Goal: Task Accomplishment & Management: Complete application form

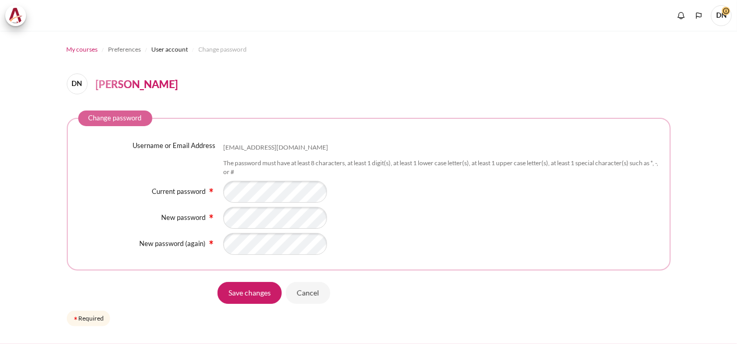
click at [81, 49] on span "My courses" at bounding box center [82, 49] width 31 height 9
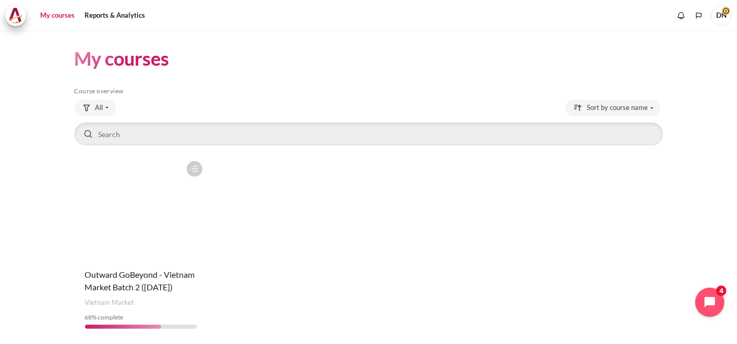
click at [170, 249] on figure "Content" at bounding box center [141, 208] width 133 height 104
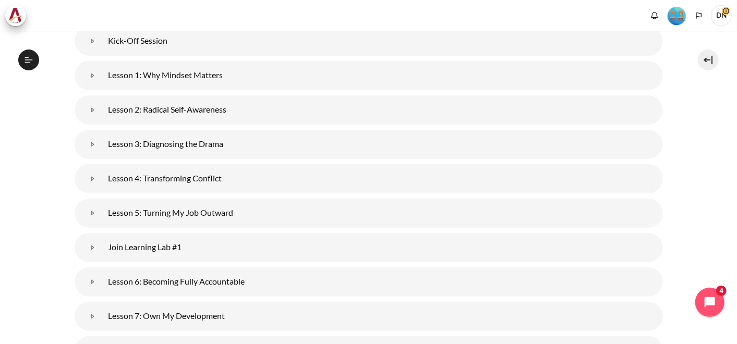
scroll to position [135, 0]
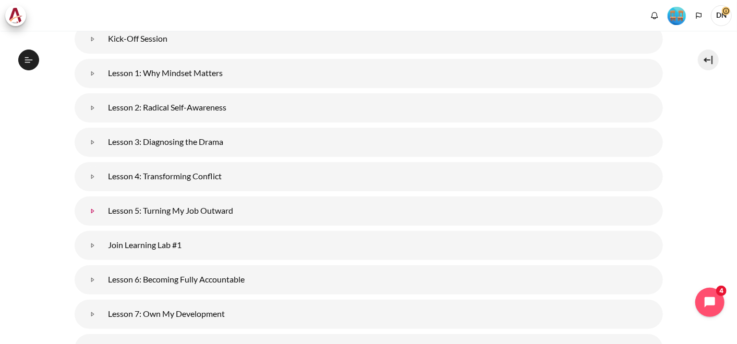
click at [103, 207] on link "Lesson 5: Turning My Job Outward" at bounding box center [92, 211] width 21 height 21
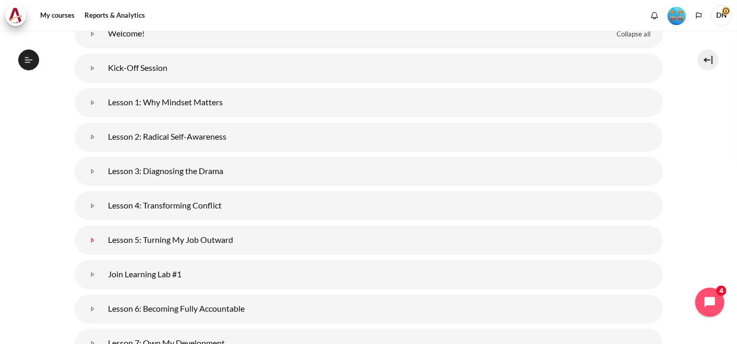
scroll to position [164, 0]
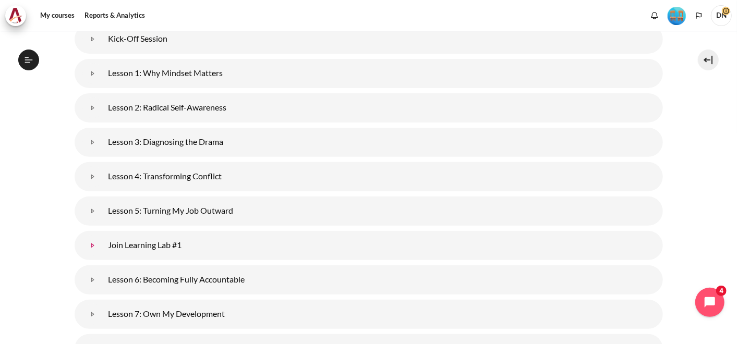
click at [91, 245] on link "Join Learning Lab #1" at bounding box center [92, 245] width 21 height 21
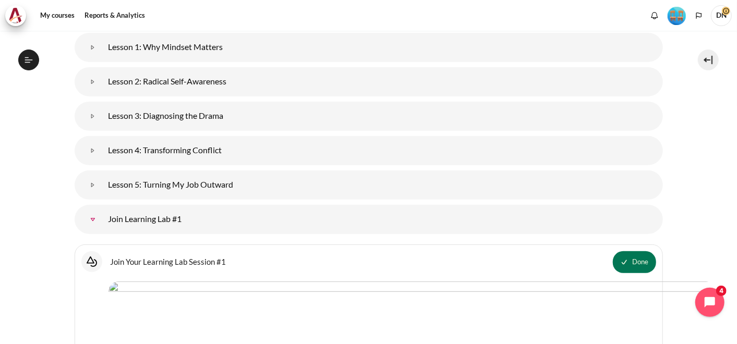
scroll to position [190, 0]
click at [93, 185] on link "Lesson 5: Turning My Job Outward" at bounding box center [92, 184] width 21 height 21
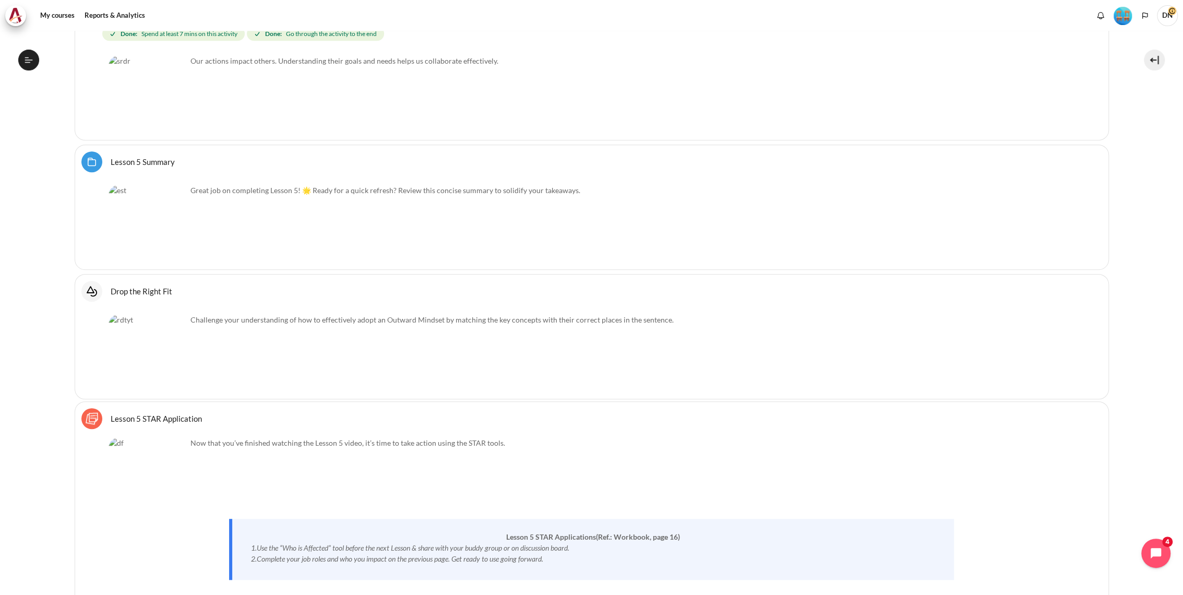
scroll to position [535, 0]
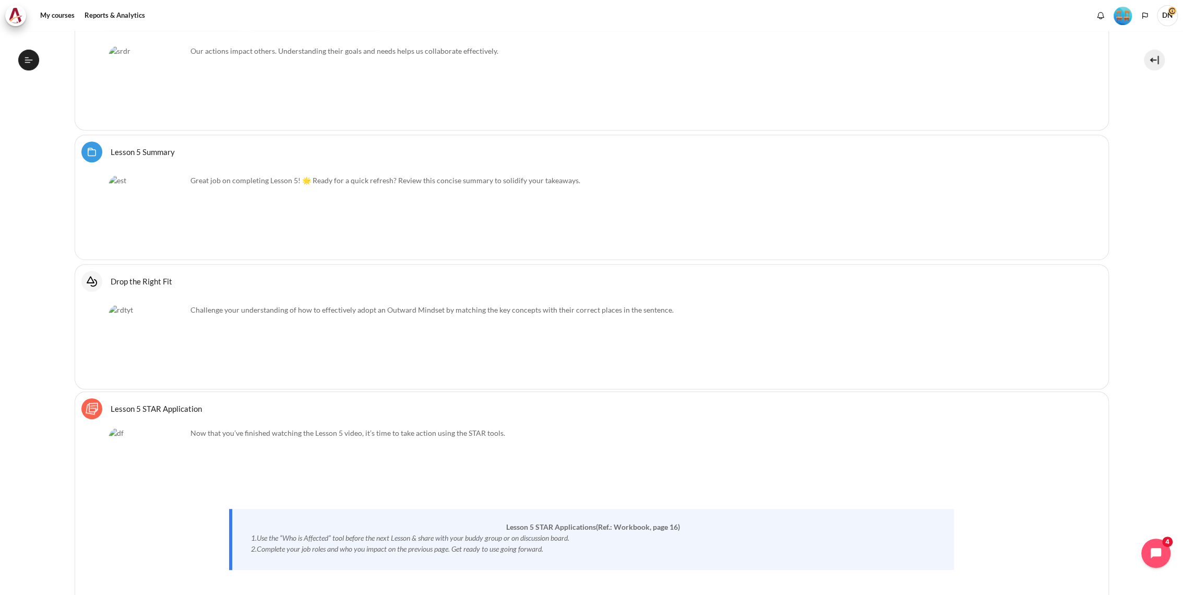
click at [161, 225] on img "Content" at bounding box center [148, 214] width 78 height 78
click at [168, 344] on link "Lesson 5 STAR Application Sticky Notes" at bounding box center [156, 408] width 91 height 10
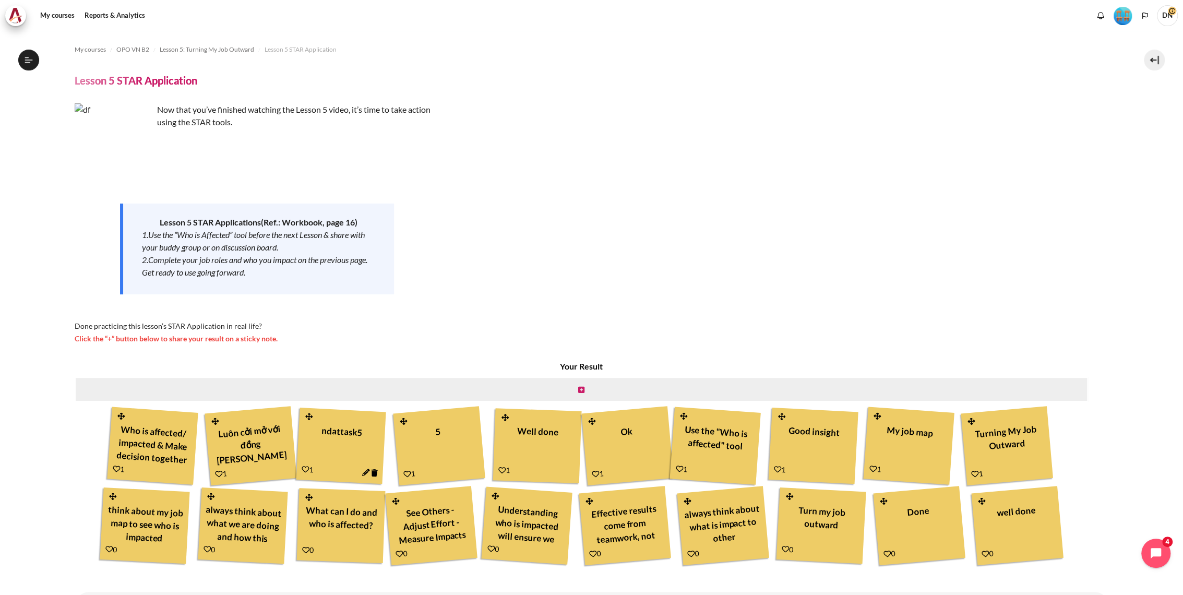
scroll to position [328, 0]
click at [177, 110] on span "Now that you’ve finished watching the Lesson 5 video, it’s time to take action …" at bounding box center [293, 115] width 273 height 22
click at [130, 195] on div "Now that you’ve finished watching the Lesson 5 video, it’s time to take action …" at bounding box center [257, 223] width 365 height 241
click at [189, 245] on div "1.Use the “Who is Affected” tool before the next Lesson & share with your buddy…" at bounding box center [258, 241] width 233 height 25
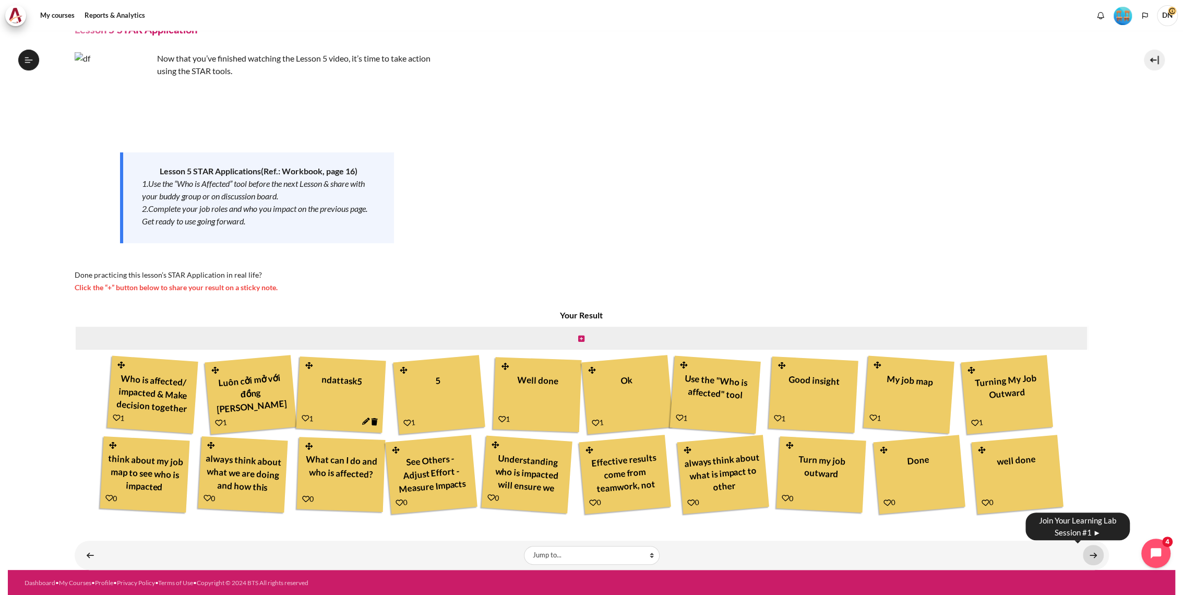
click at [1089, 556] on link "Content" at bounding box center [1093, 555] width 21 height 20
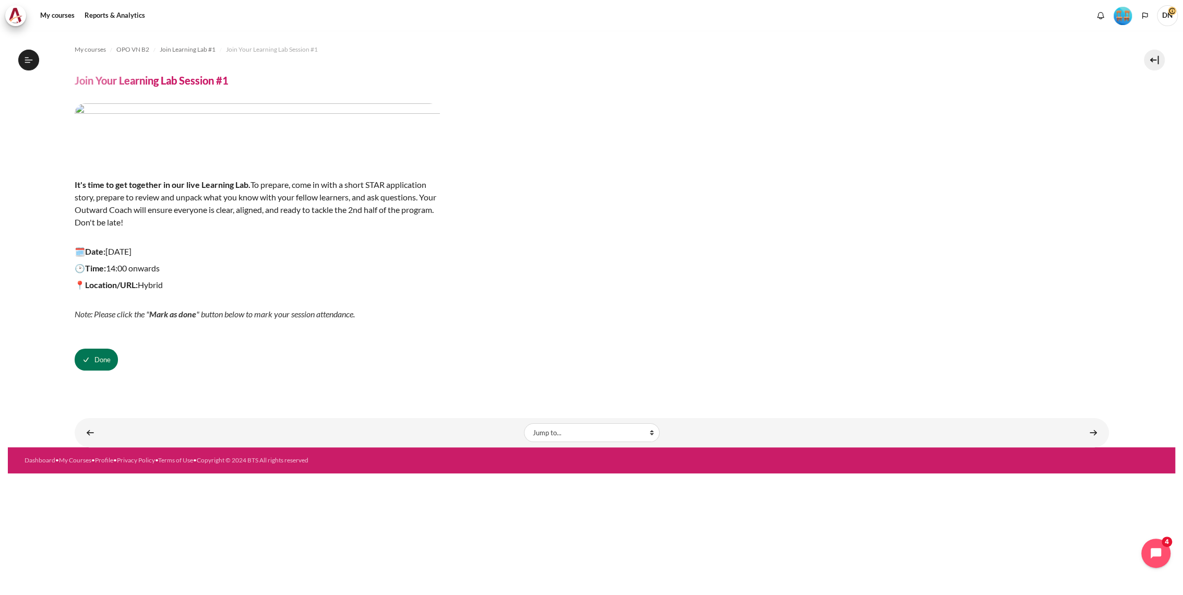
scroll to position [356, 0]
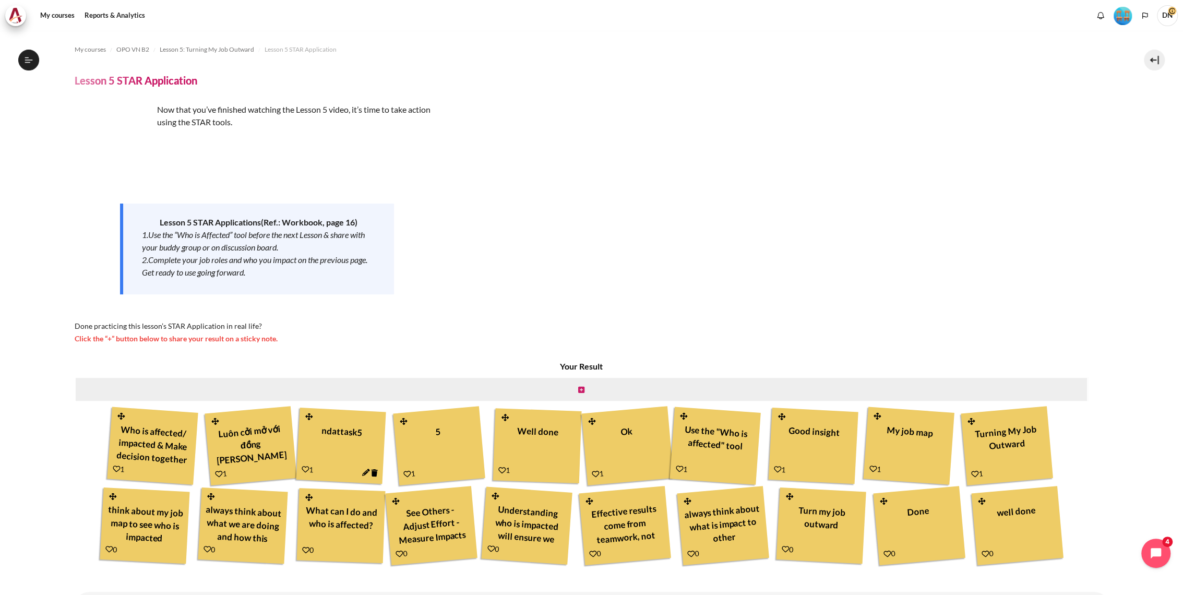
scroll to position [328, 0]
click at [589, 208] on div "Now that you’ve finished watching the Lesson 5 video, it’s time to take action …" at bounding box center [592, 223] width 1034 height 241
click at [229, 48] on span "Lesson 5: Turning My Job Outward" at bounding box center [207, 49] width 94 height 9
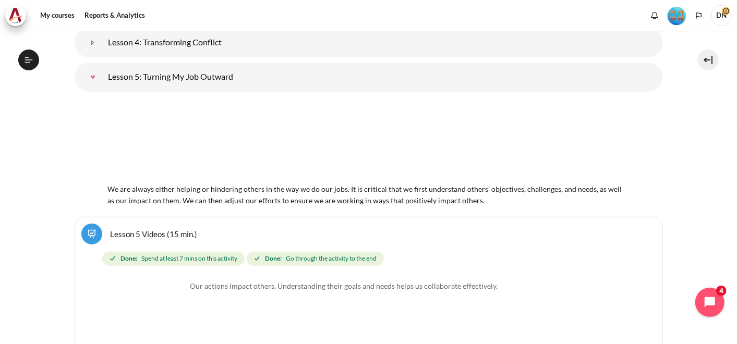
scroll to position [456, 0]
click at [657, 204] on div "We are always either helping or hindering others in the way we do our jobs. It …" at bounding box center [369, 153] width 589 height 106
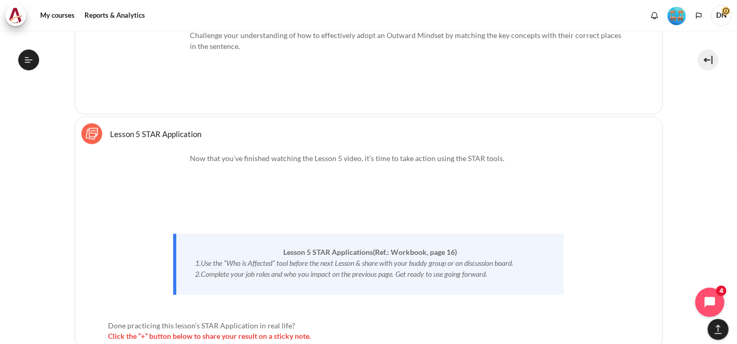
scroll to position [831, 0]
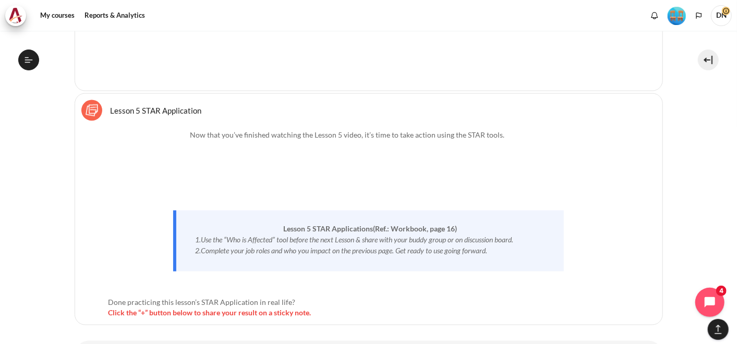
click at [155, 109] on link "Lesson 5 STAR Application Sticky Notes" at bounding box center [156, 110] width 91 height 10
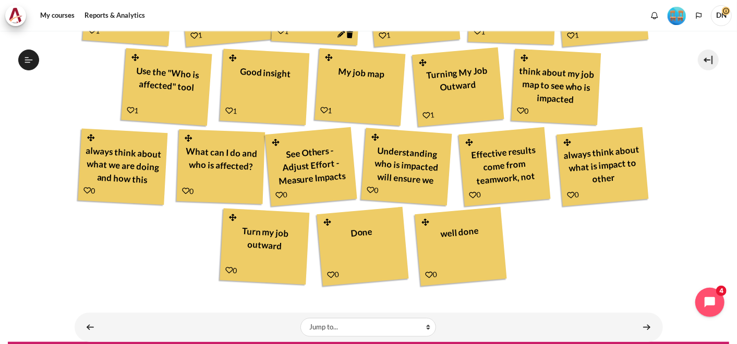
scroll to position [461, 0]
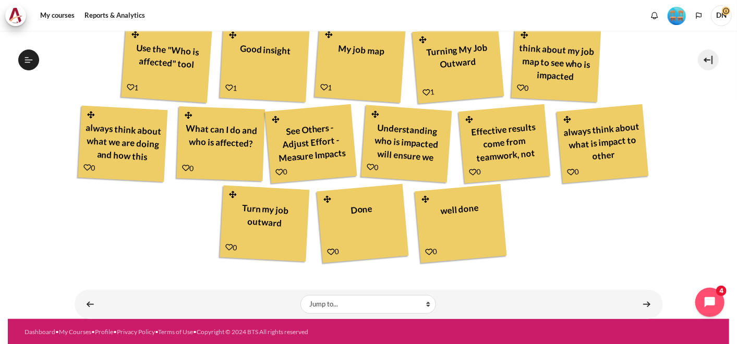
click at [32, 56] on icon at bounding box center [28, 59] width 9 height 9
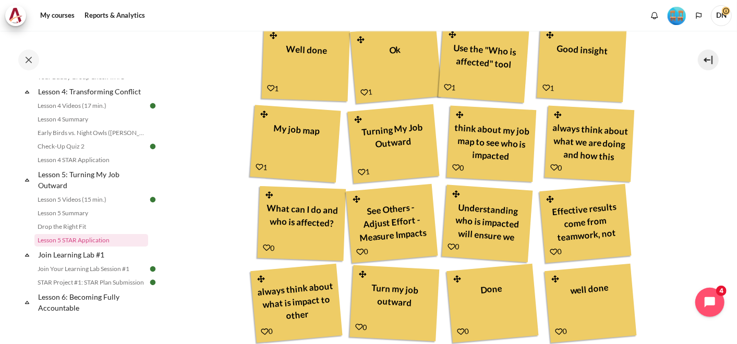
scroll to position [402, 0]
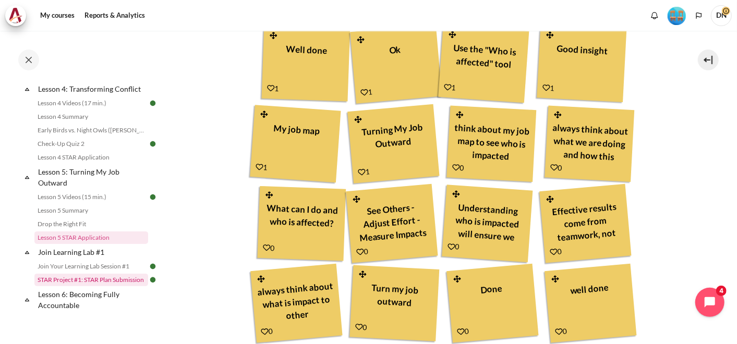
click at [82, 287] on link "STAR Project #1: STAR Plan Submission" at bounding box center [91, 280] width 114 height 13
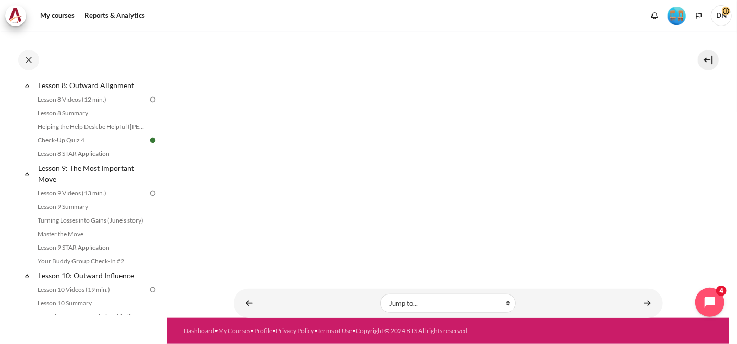
scroll to position [799, 0]
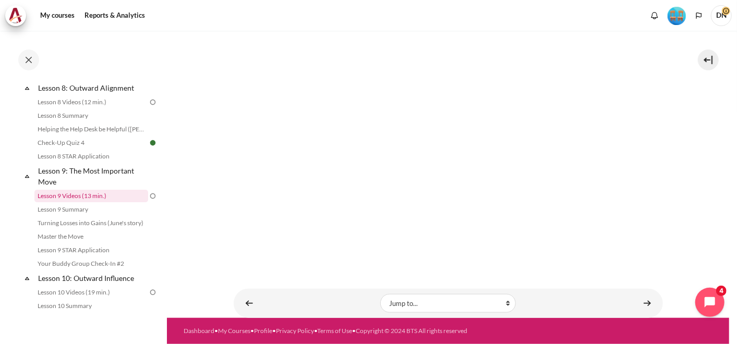
click at [103, 202] on link "Lesson 9 Videos (13 min.)" at bounding box center [91, 196] width 114 height 13
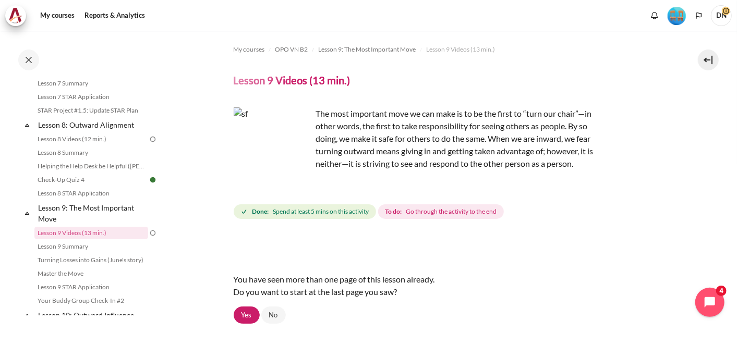
scroll to position [771, 0]
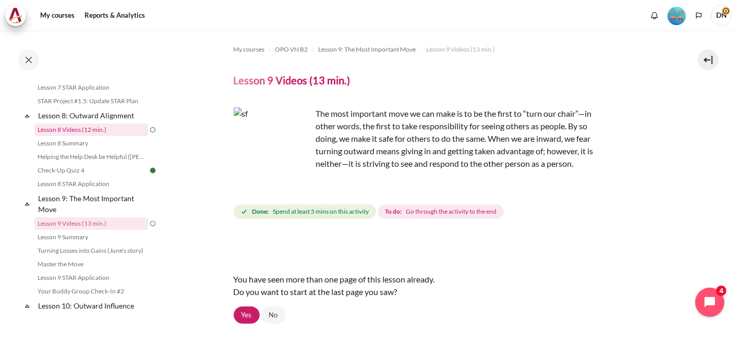
click at [89, 136] on link "Lesson 8 Videos (12 min.)" at bounding box center [91, 130] width 114 height 13
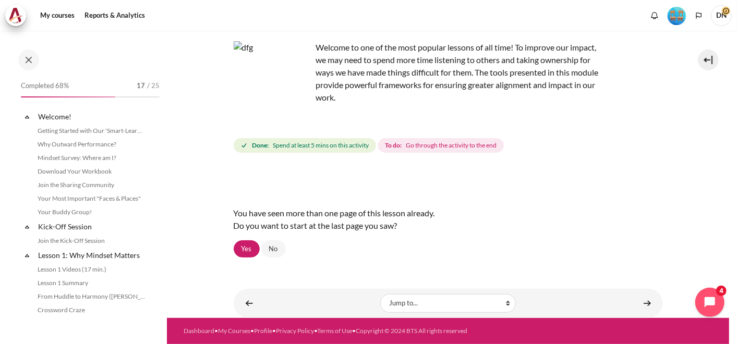
scroll to position [725, 0]
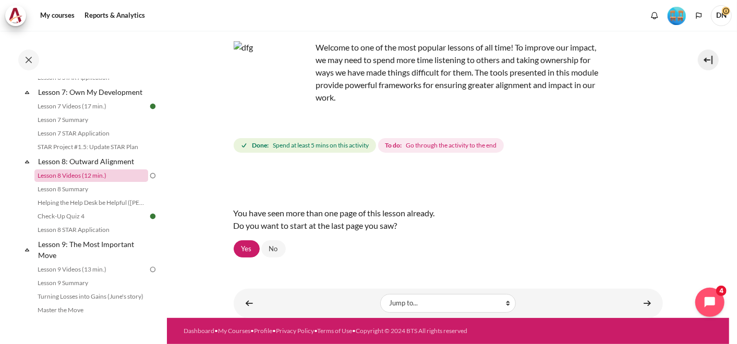
click at [115, 182] on link "Lesson 8 Videos (12 min.)" at bounding box center [91, 176] width 114 height 13
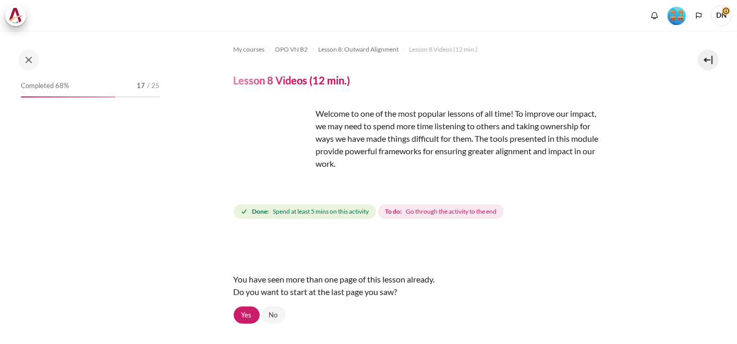
scroll to position [725, 0]
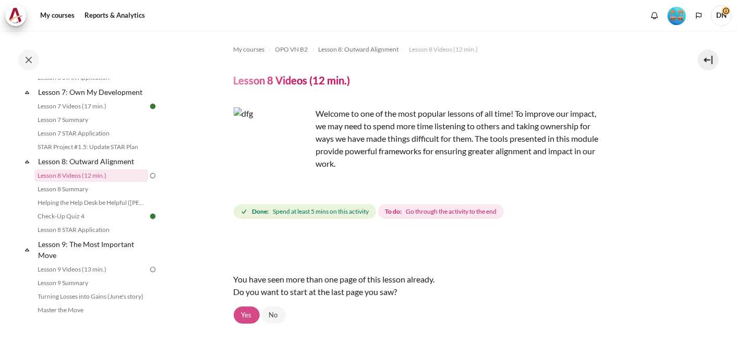
click at [252, 316] on link "Yes" at bounding box center [247, 316] width 26 height 18
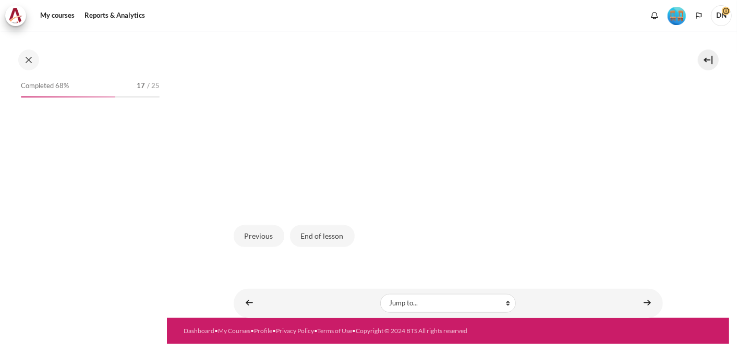
scroll to position [725, 0]
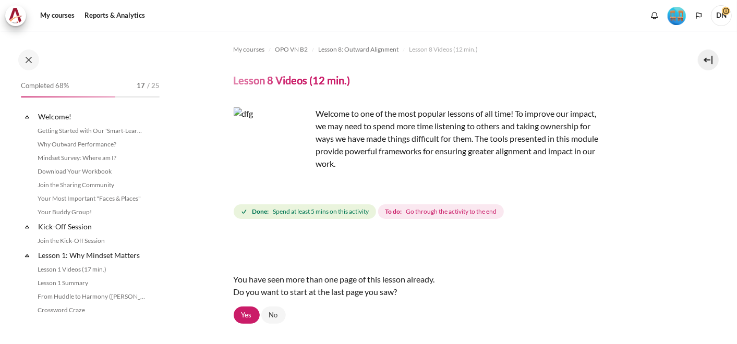
scroll to position [725, 0]
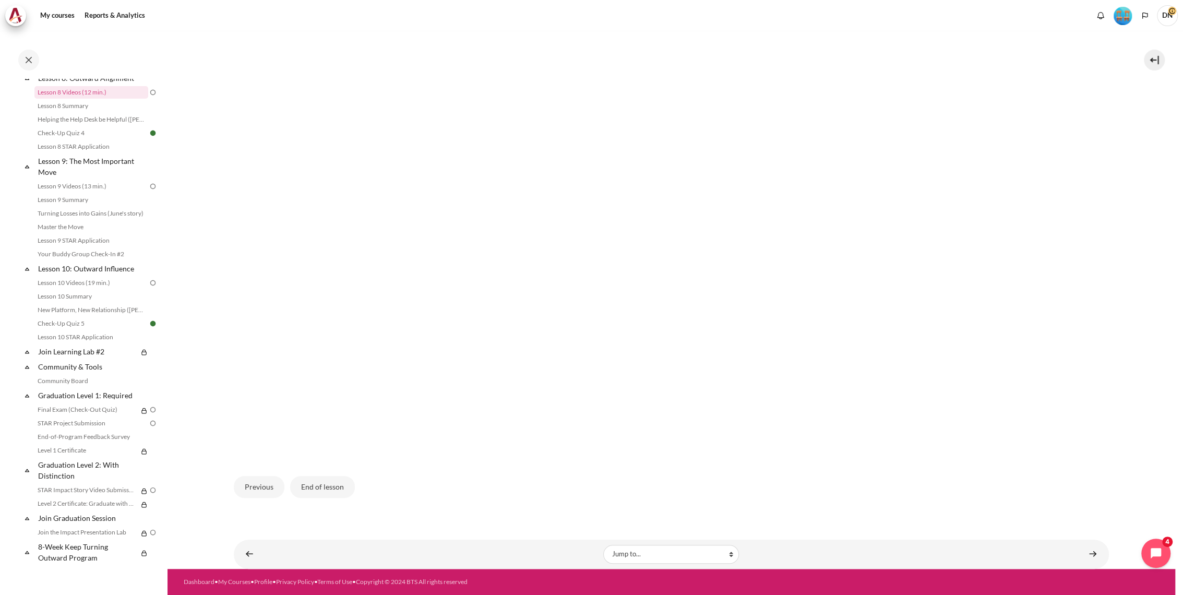
scroll to position [353, 0]
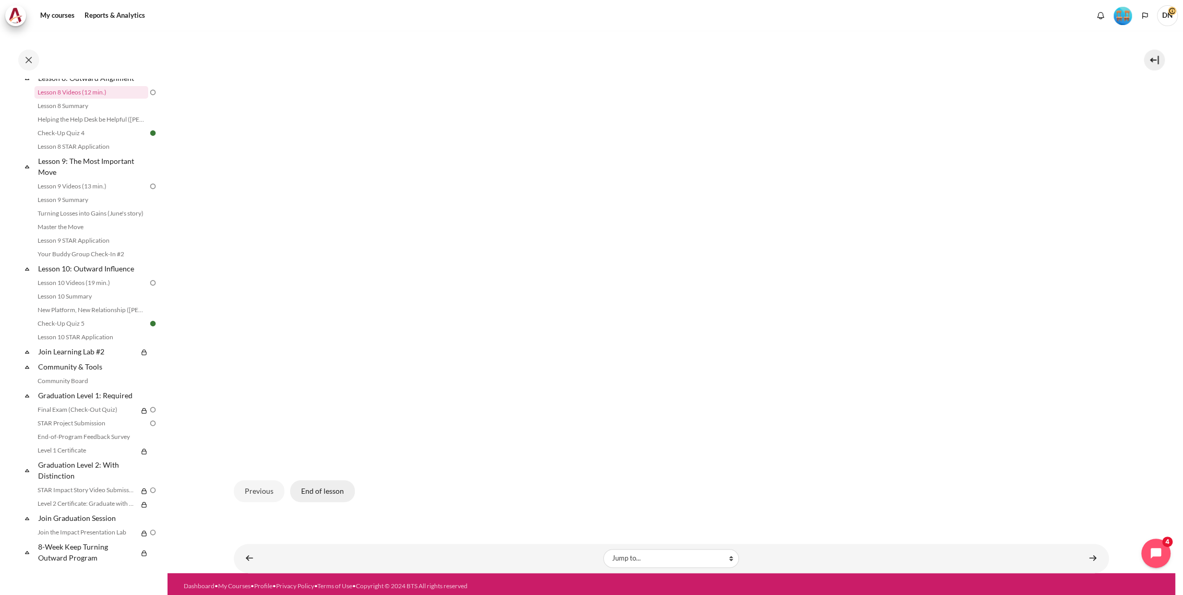
click at [331, 344] on button "End of lesson" at bounding box center [322, 491] width 65 height 22
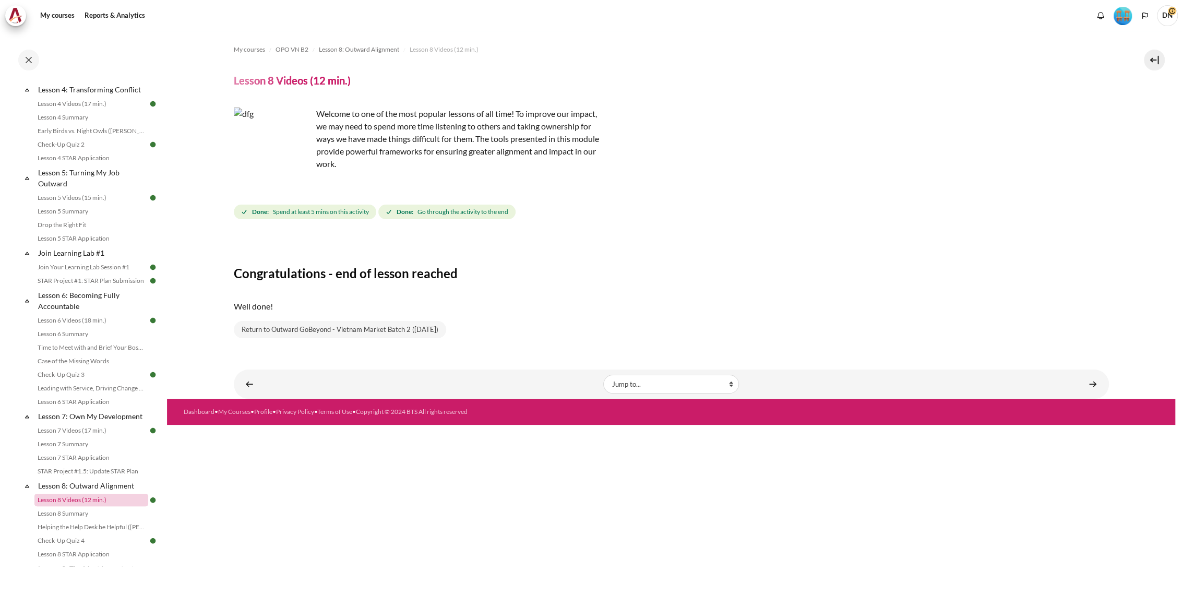
scroll to position [717, 0]
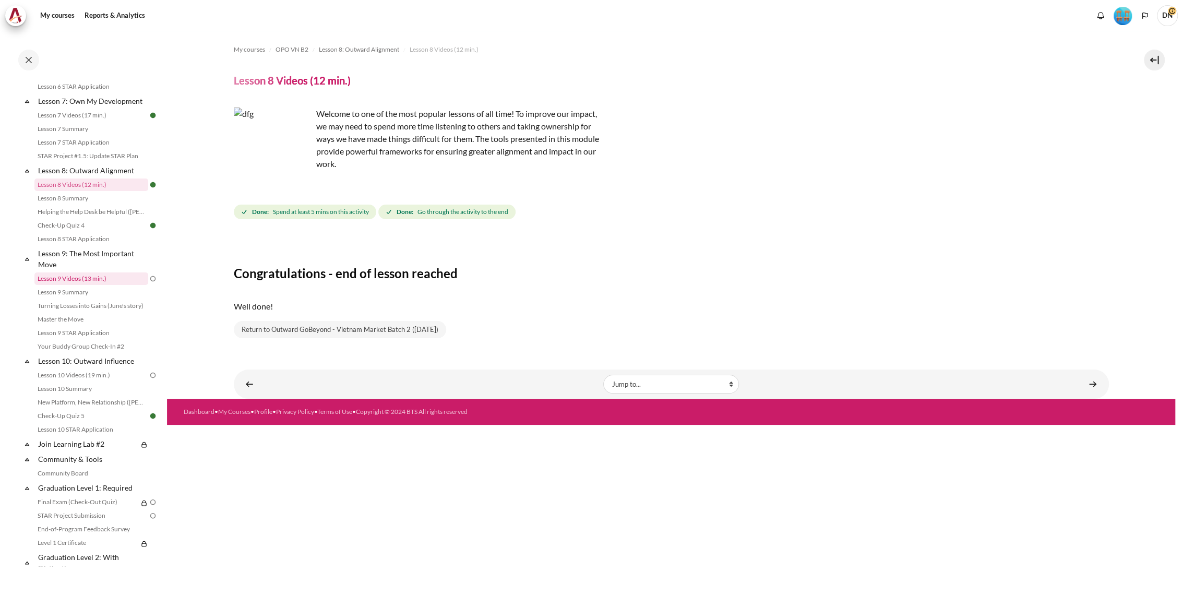
click at [104, 285] on link "Lesson 9 Videos (13 min.)" at bounding box center [91, 278] width 114 height 13
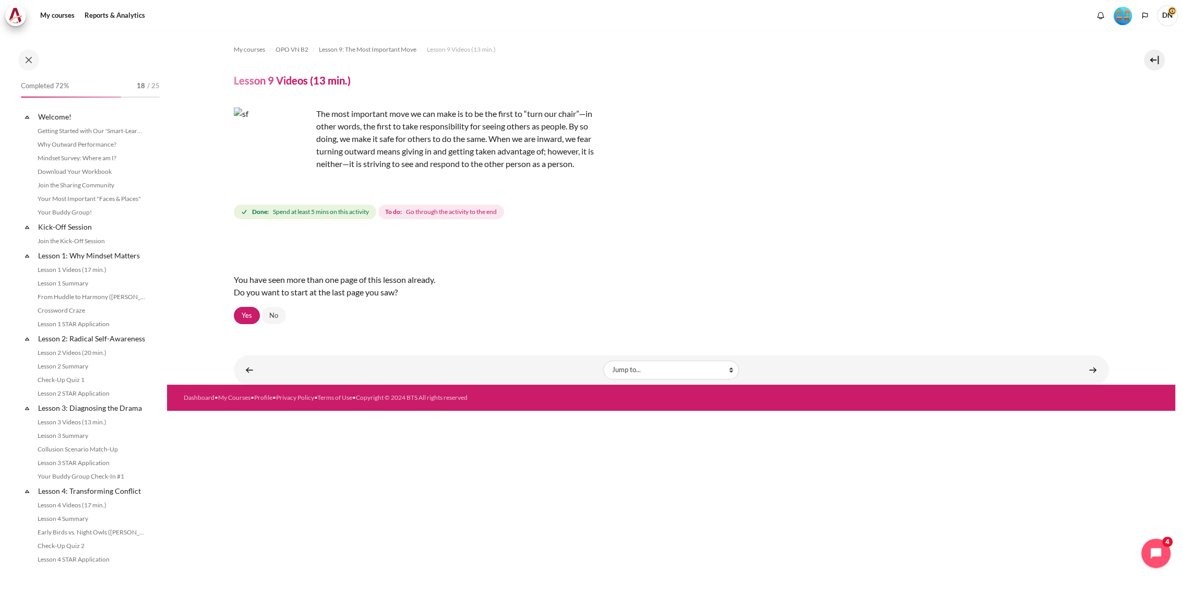
scroll to position [694, 0]
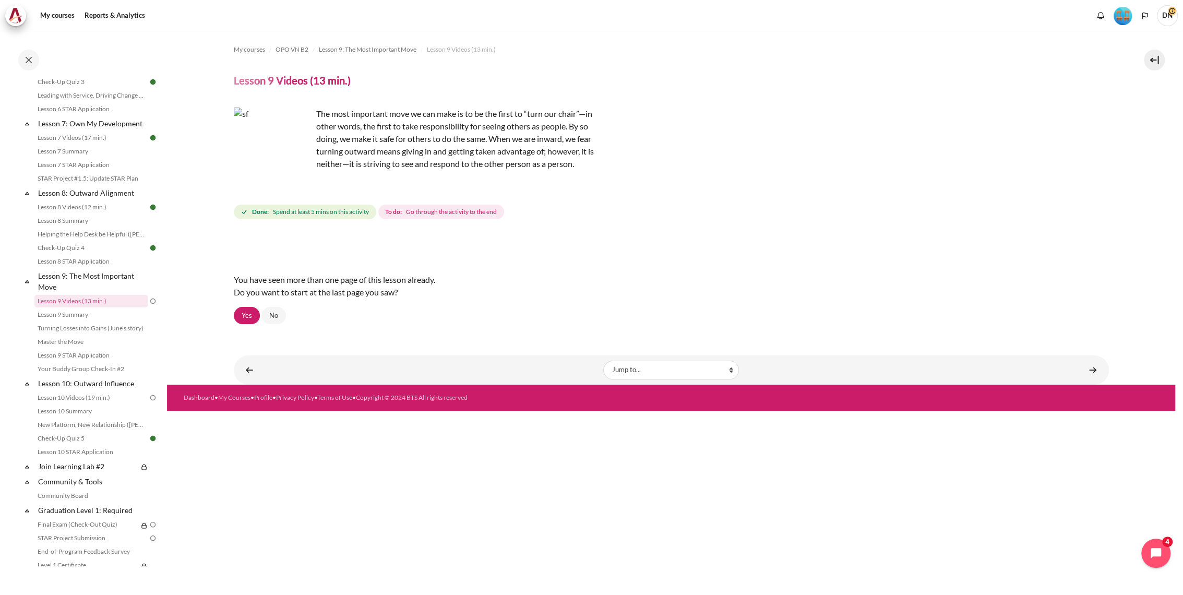
click at [421, 213] on span "Go through the activity to the end" at bounding box center [451, 211] width 91 height 9
click at [243, 312] on link "Yes" at bounding box center [247, 316] width 26 height 18
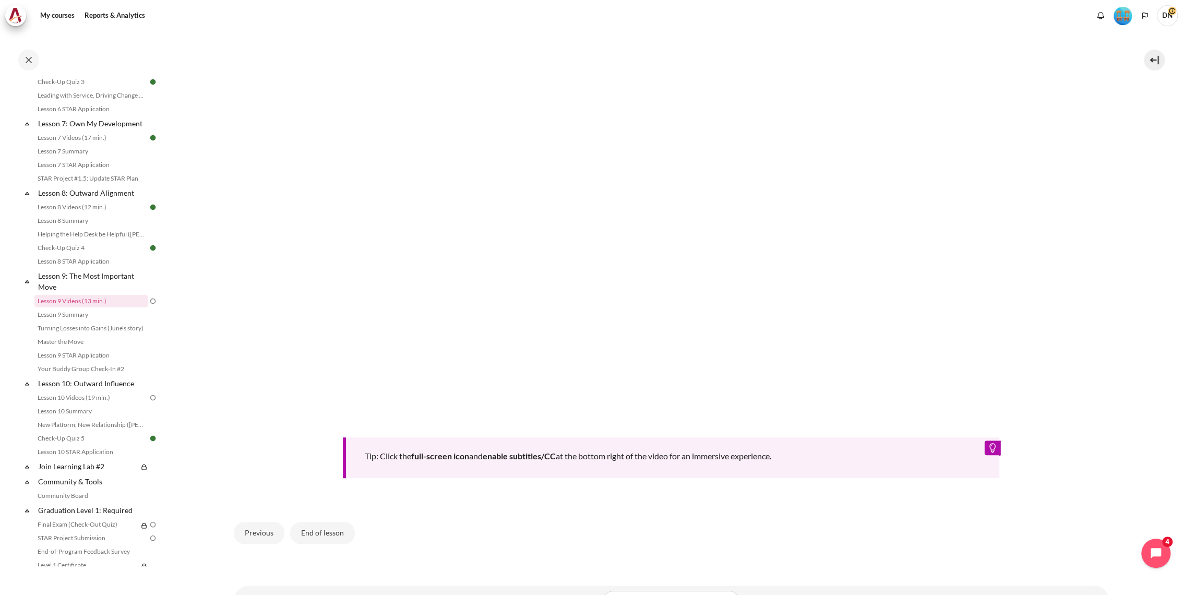
scroll to position [385, 0]
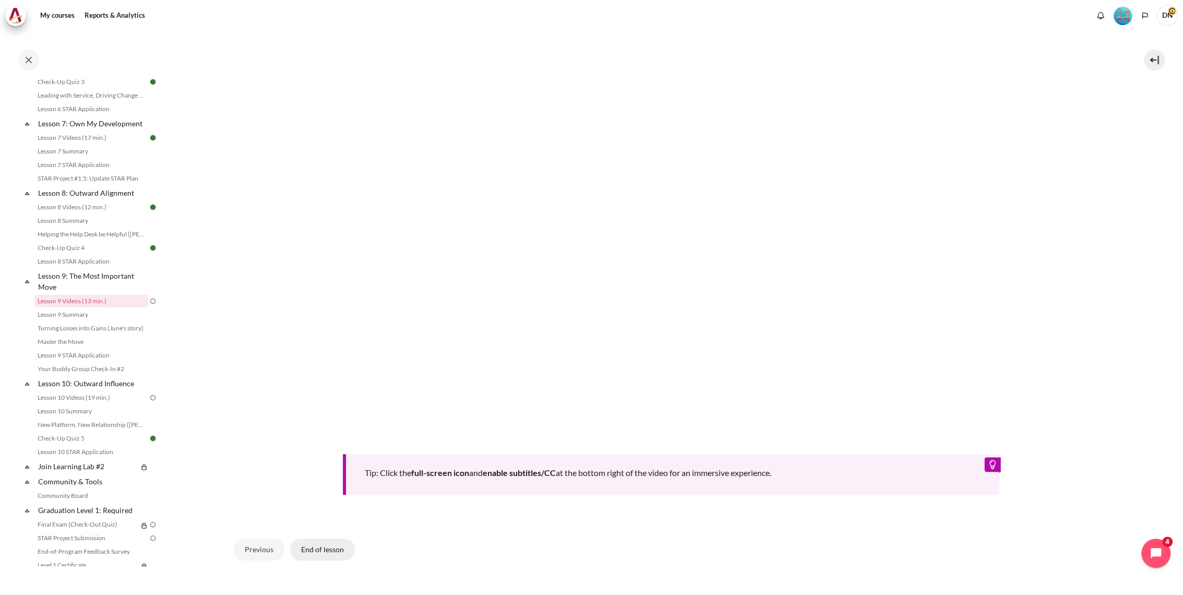
click at [325, 545] on button "End of lesson" at bounding box center [322, 550] width 65 height 22
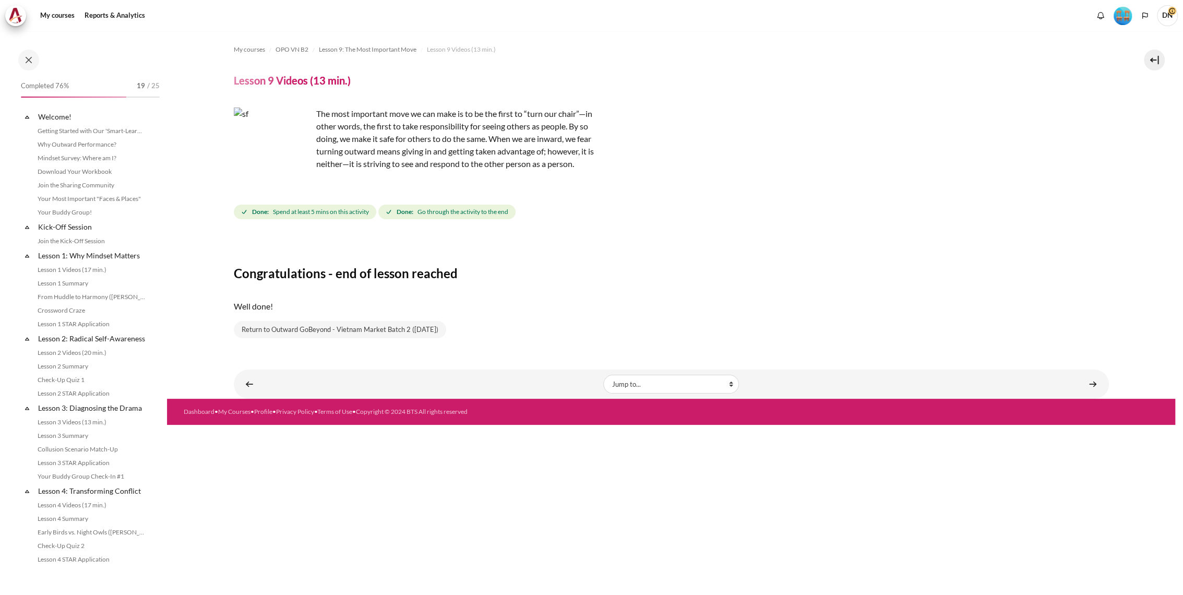
scroll to position [694, 0]
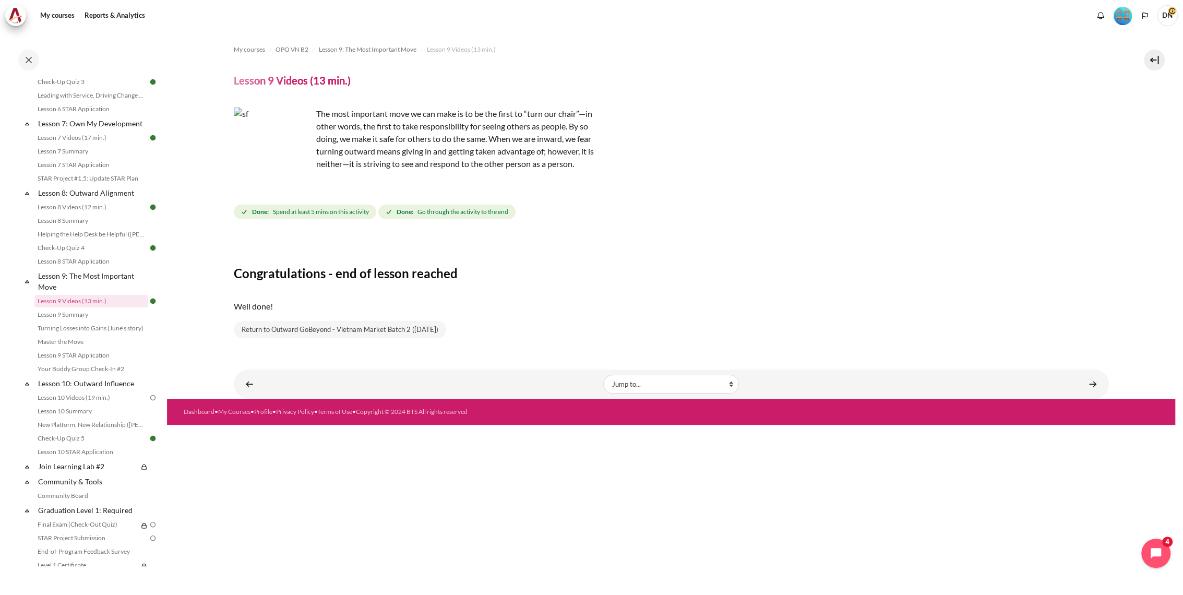
click at [87, 404] on li "Lesson 10 Videos (19 min.)" at bounding box center [96, 398] width 124 height 14
click at [93, 404] on link "Lesson 10 Videos (19 min.)" at bounding box center [91, 397] width 114 height 13
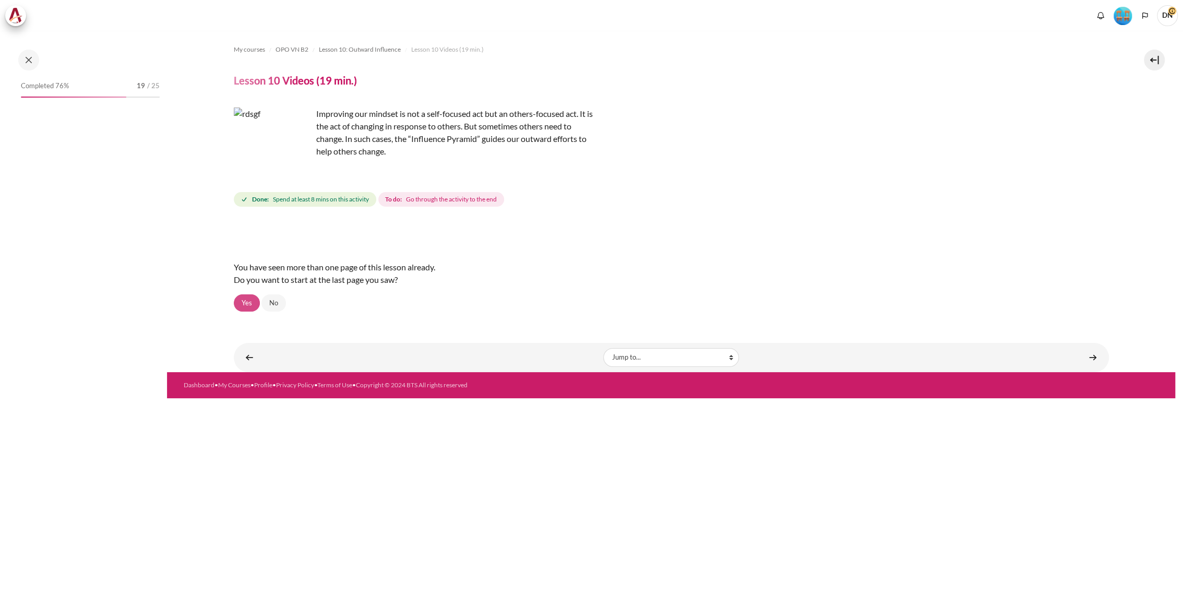
click at [247, 303] on link "Yes" at bounding box center [247, 303] width 26 height 18
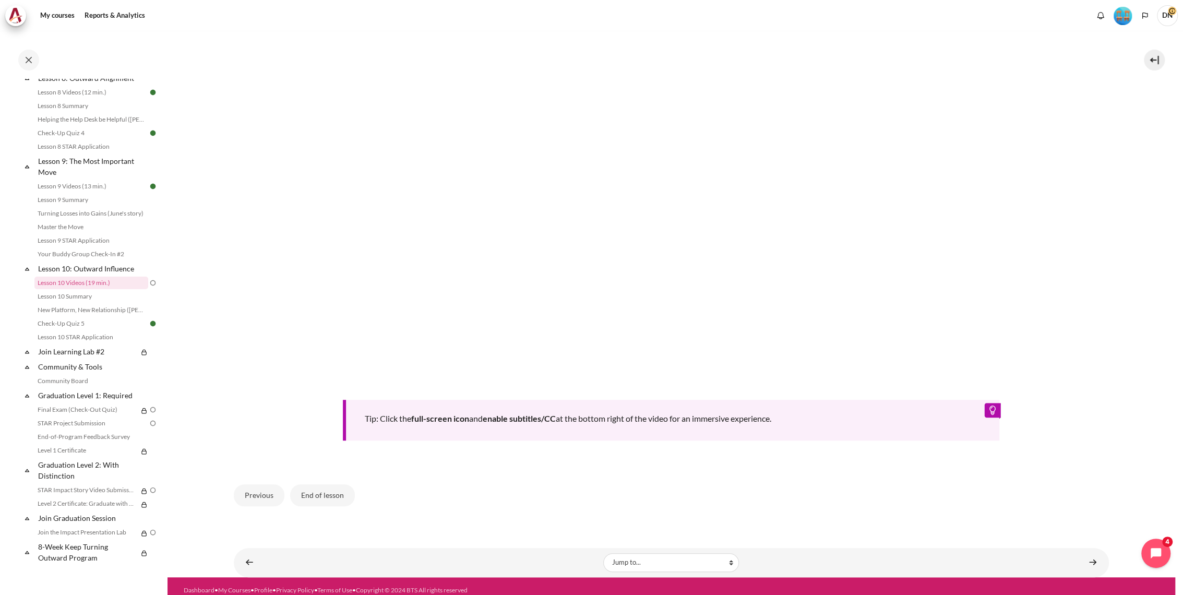
scroll to position [431, 0]
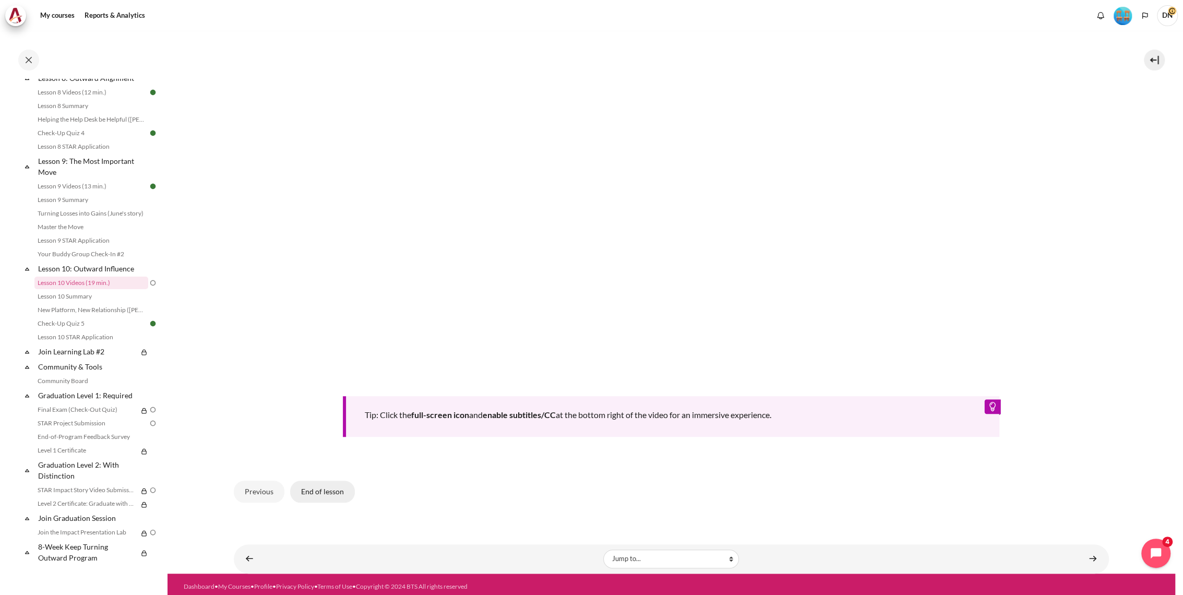
click at [317, 486] on button "End of lesson" at bounding box center [322, 492] width 65 height 22
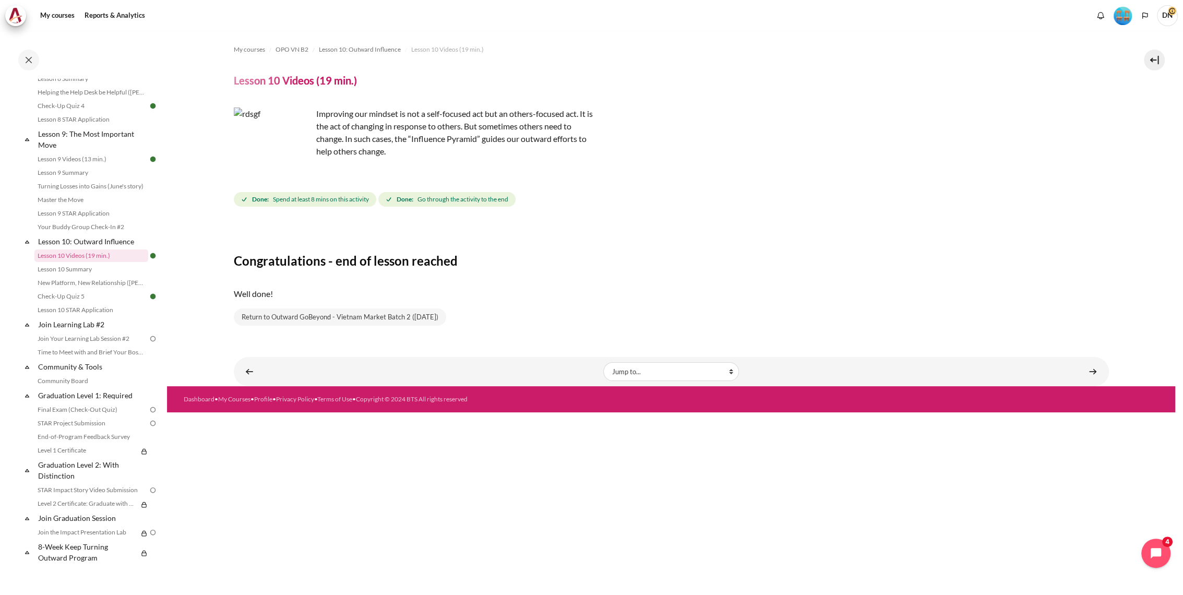
scroll to position [857, 0]
click at [94, 339] on link "Join Your Learning Lab Session #2" at bounding box center [91, 338] width 114 height 13
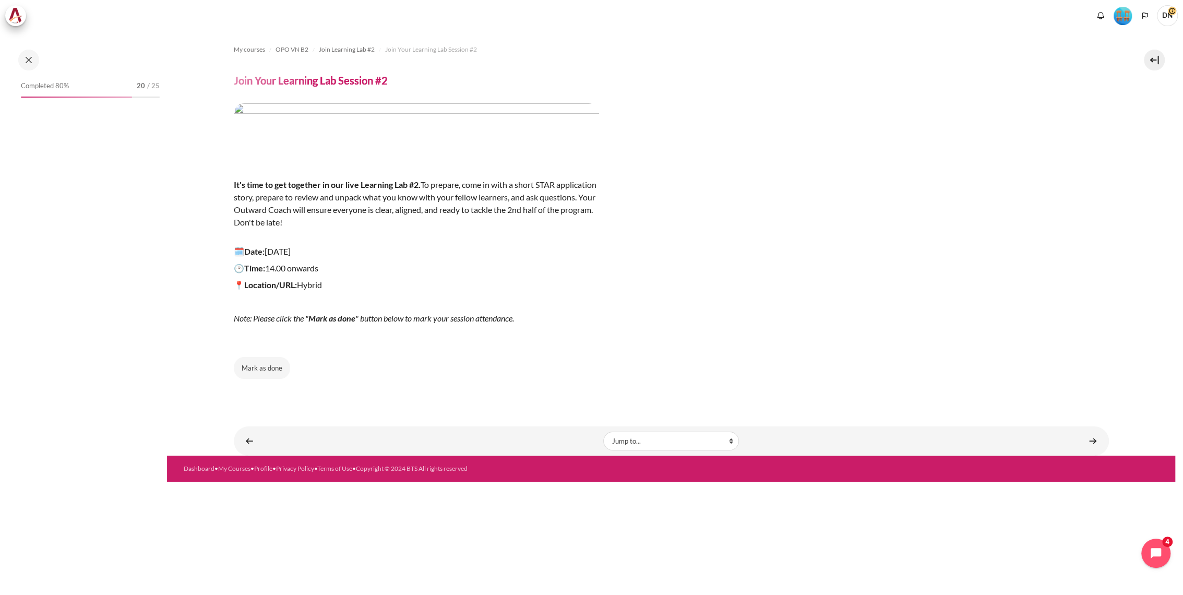
scroll to position [857, 0]
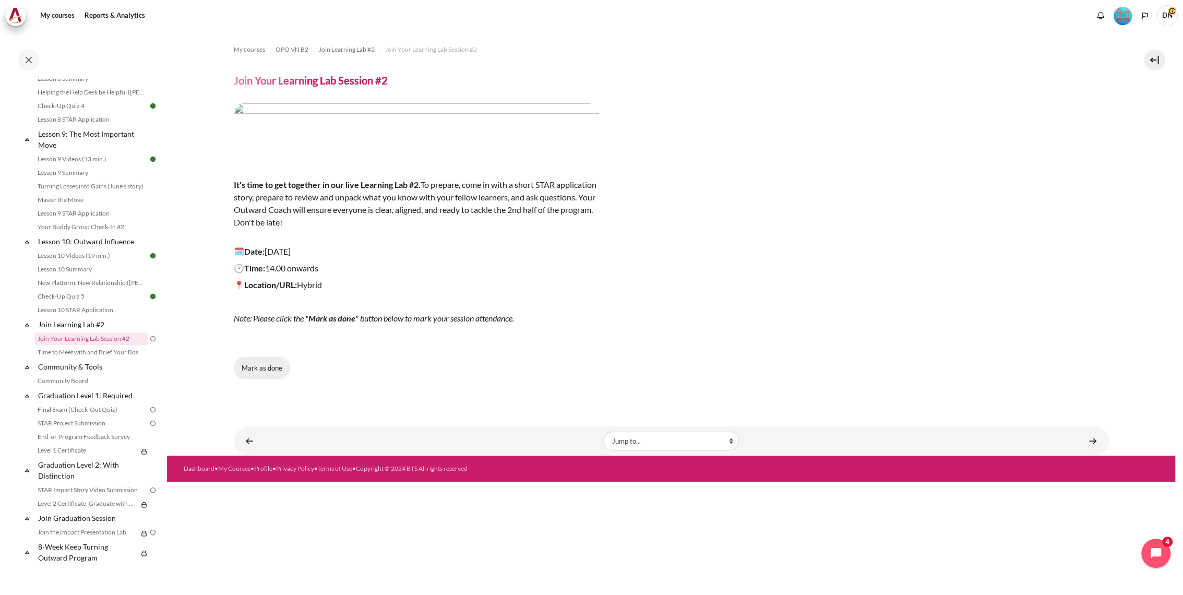
click at [270, 370] on button "Mark as done" at bounding box center [262, 368] width 56 height 22
click at [79, 411] on link "Final Exam (Check-Out Quiz)" at bounding box center [91, 409] width 114 height 13
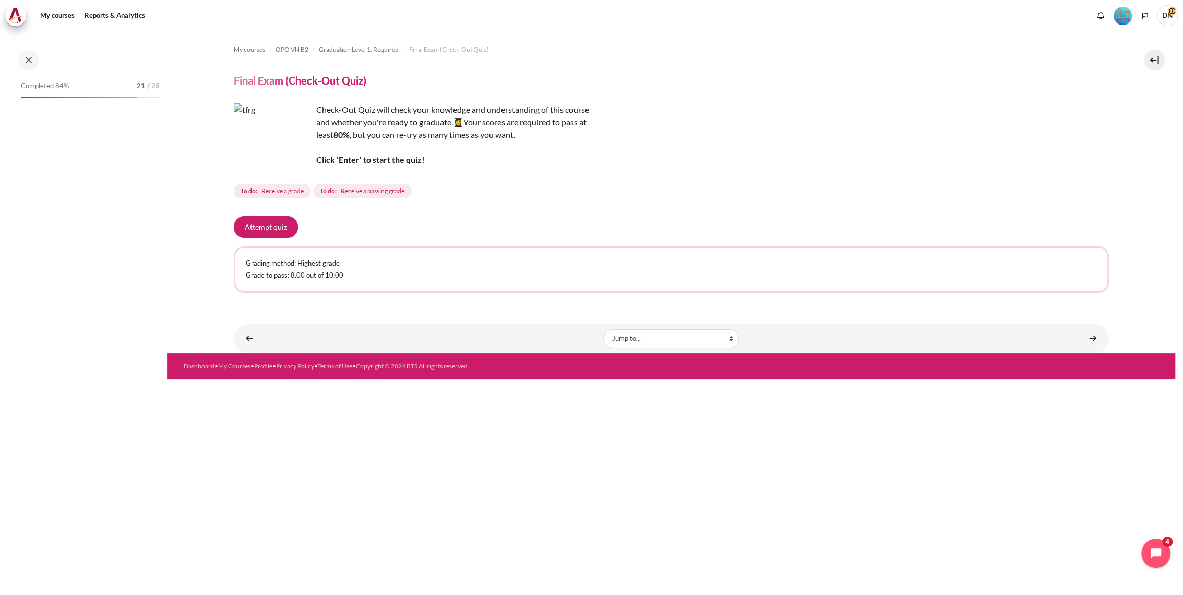
scroll to position [857, 0]
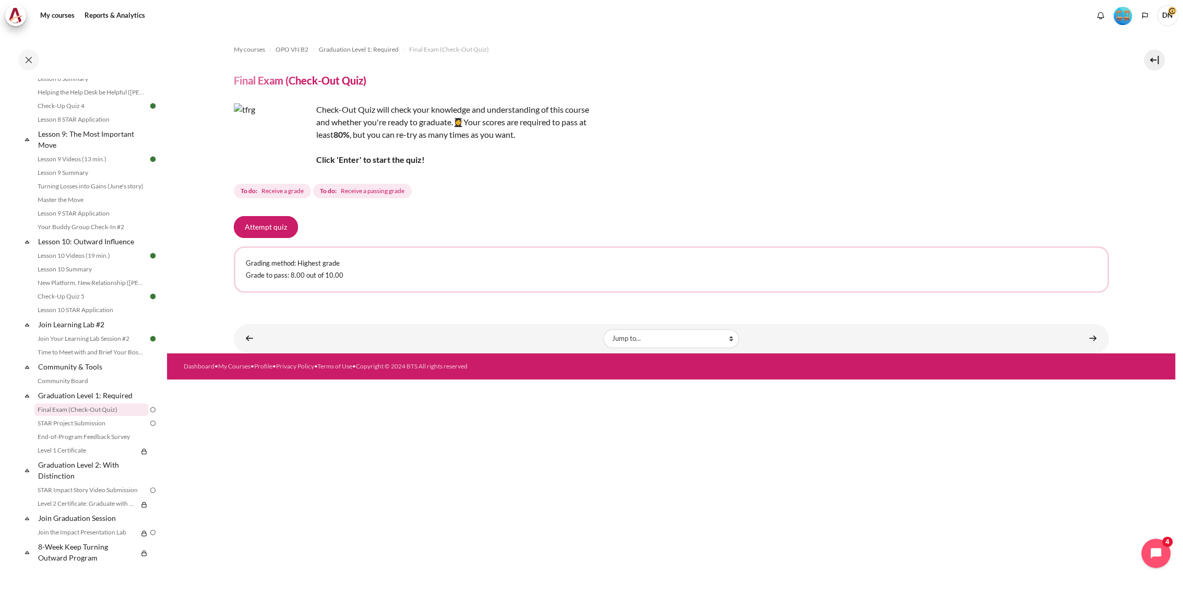
click at [279, 190] on span "Receive a grade" at bounding box center [282, 190] width 42 height 9
click at [353, 188] on span "Receive a passing grade" at bounding box center [373, 190] width 64 height 9
click at [267, 226] on button "Attempt quiz" at bounding box center [266, 227] width 64 height 22
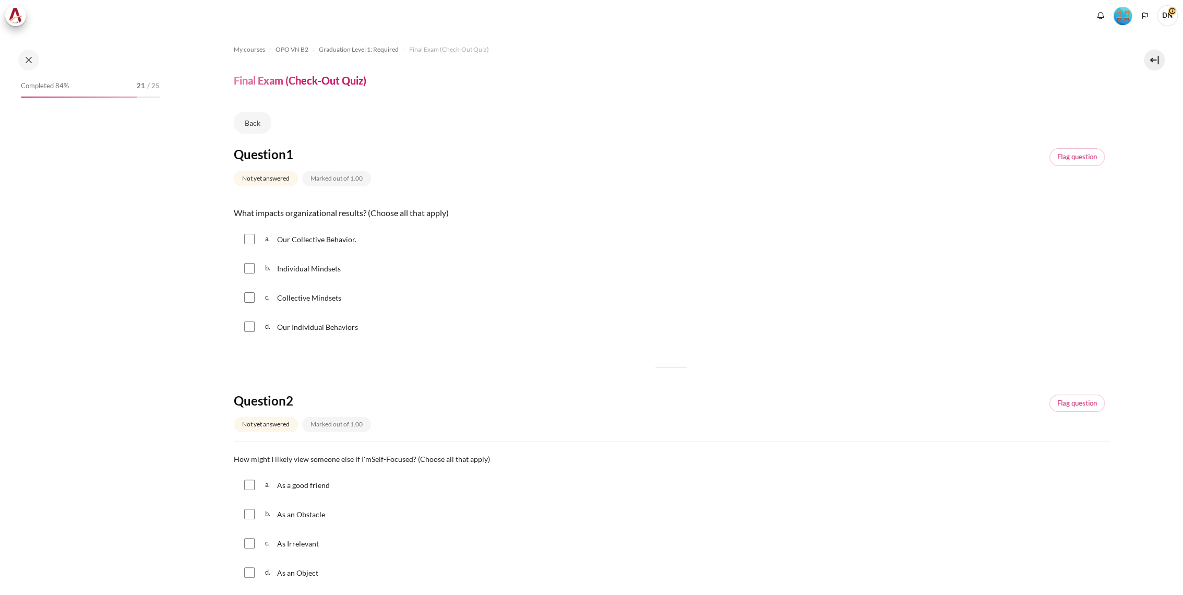
scroll to position [857, 0]
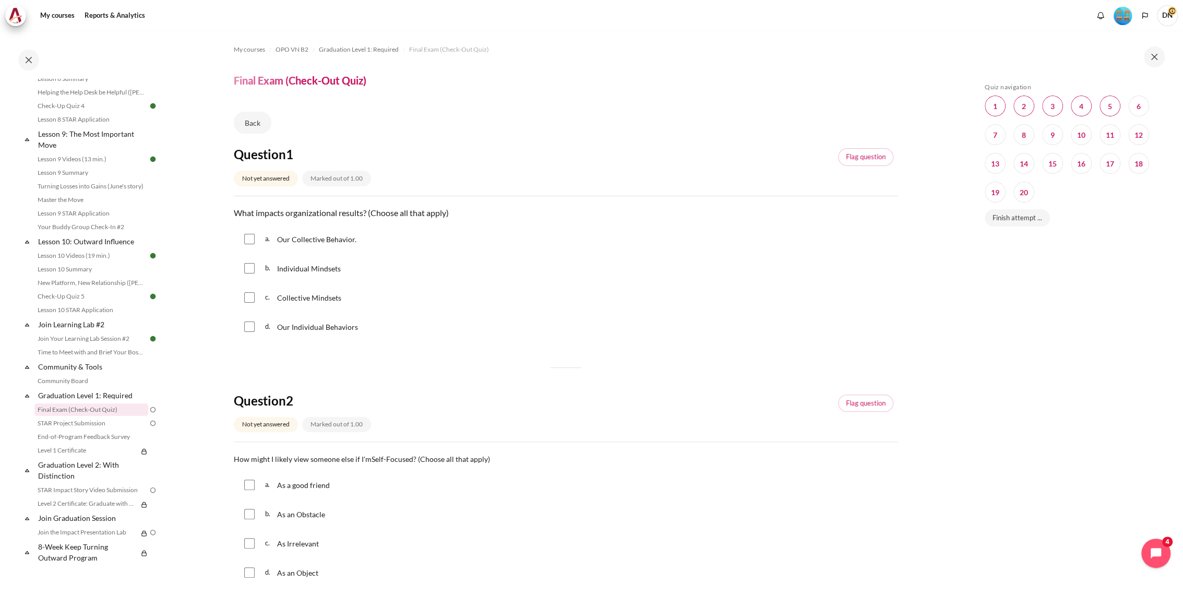
click at [247, 240] on input "Content" at bounding box center [249, 239] width 10 height 10
checkbox input "true"
click at [247, 261] on div "b. Individual Mindsets" at bounding box center [566, 268] width 664 height 27
drag, startPoint x: 250, startPoint y: 273, endPoint x: 250, endPoint y: 282, distance: 8.9
click at [250, 273] on div "b. Individual Mindsets" at bounding box center [566, 268] width 664 height 27
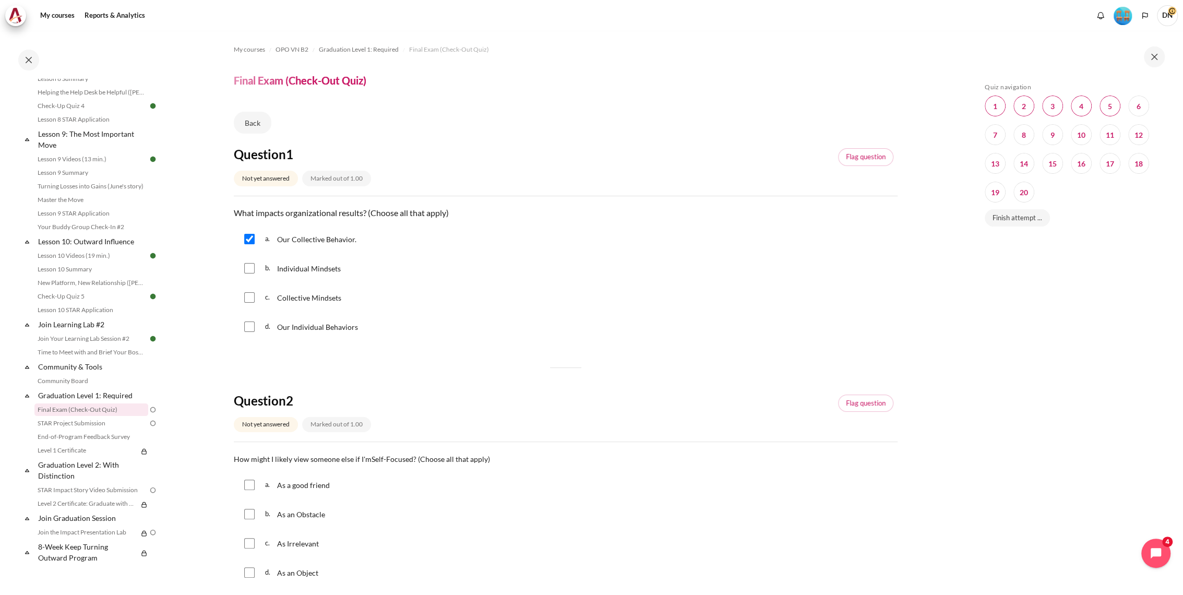
click at [246, 265] on input "Content" at bounding box center [249, 268] width 10 height 10
checkbox input "true"
click at [251, 299] on input "Content" at bounding box center [249, 297] width 10 height 10
checkbox input "true"
click at [249, 327] on input "Content" at bounding box center [249, 326] width 10 height 10
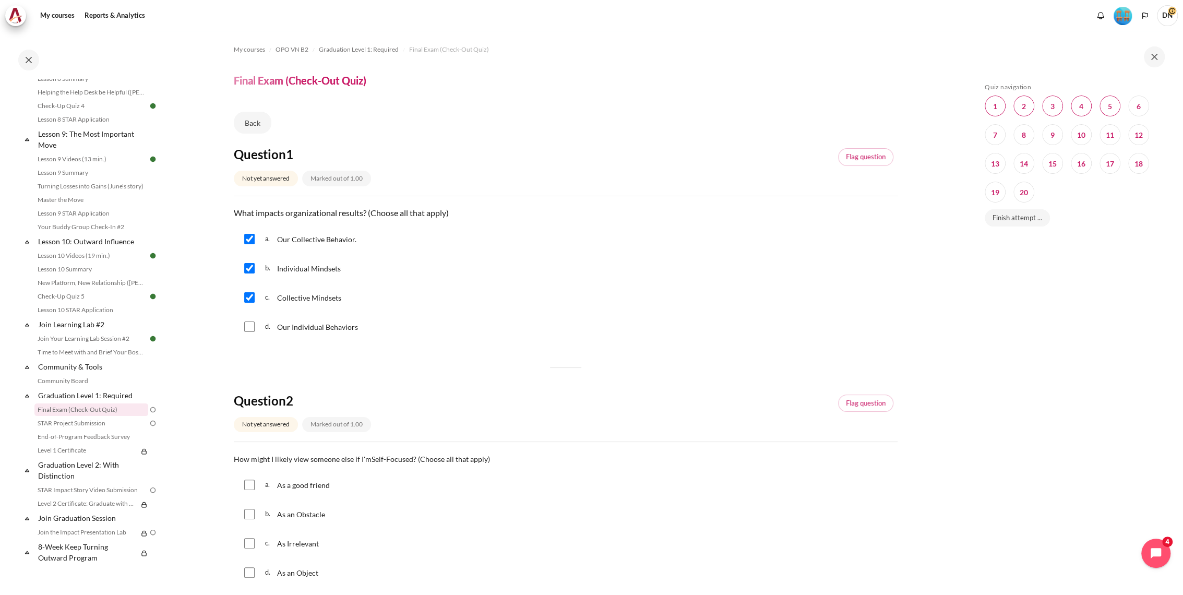
checkbox input "true"
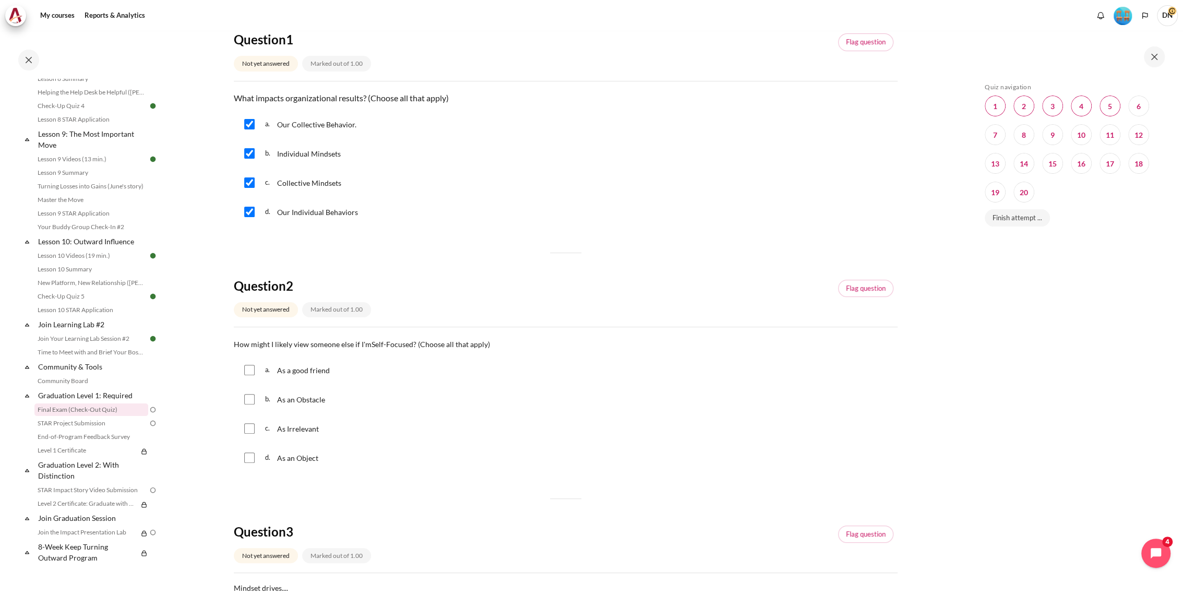
scroll to position [116, 0]
click at [251, 394] on input "Content" at bounding box center [249, 398] width 10 height 10
checkbox input "true"
click at [251, 426] on input "Content" at bounding box center [249, 427] width 10 height 10
checkbox input "true"
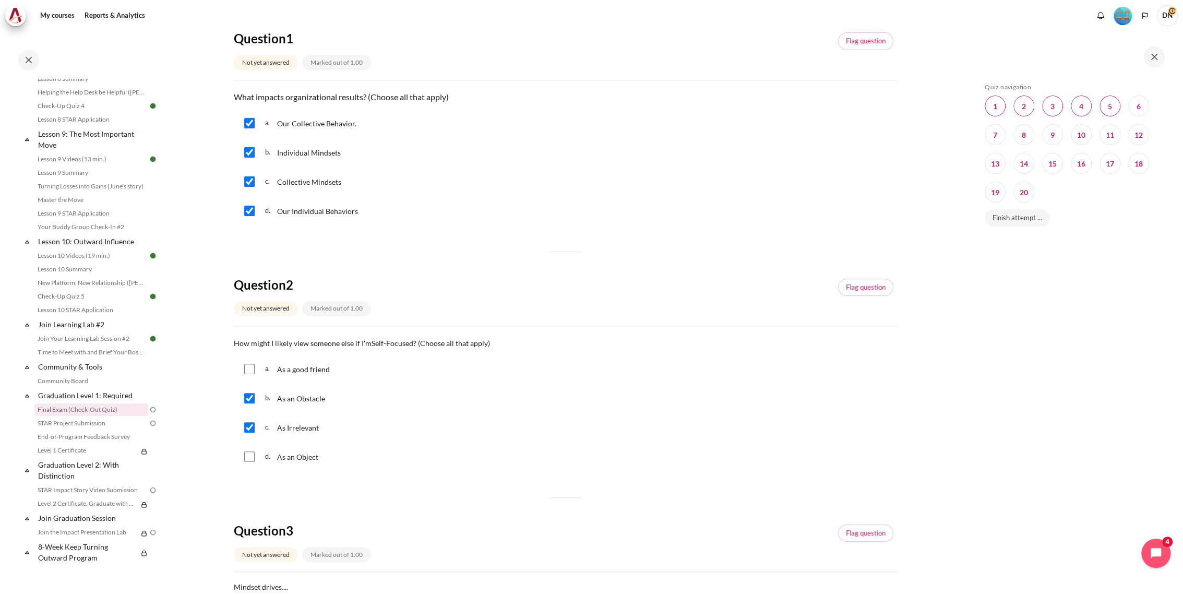
click at [251, 451] on input "Content" at bounding box center [249, 456] width 10 height 10
checkbox input "true"
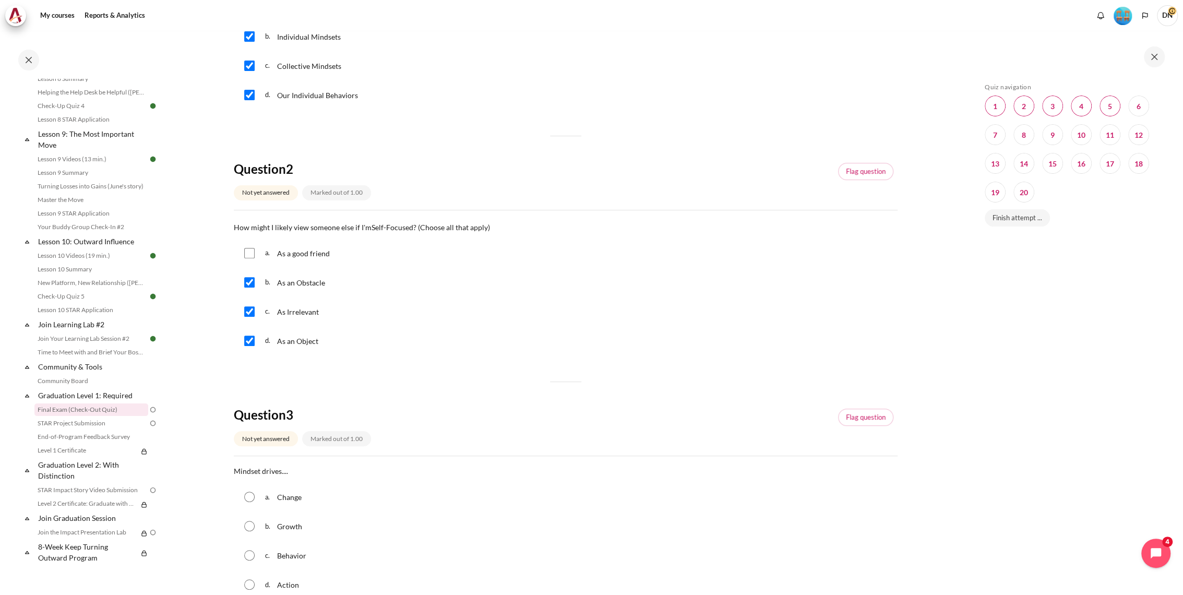
scroll to position [348, 0]
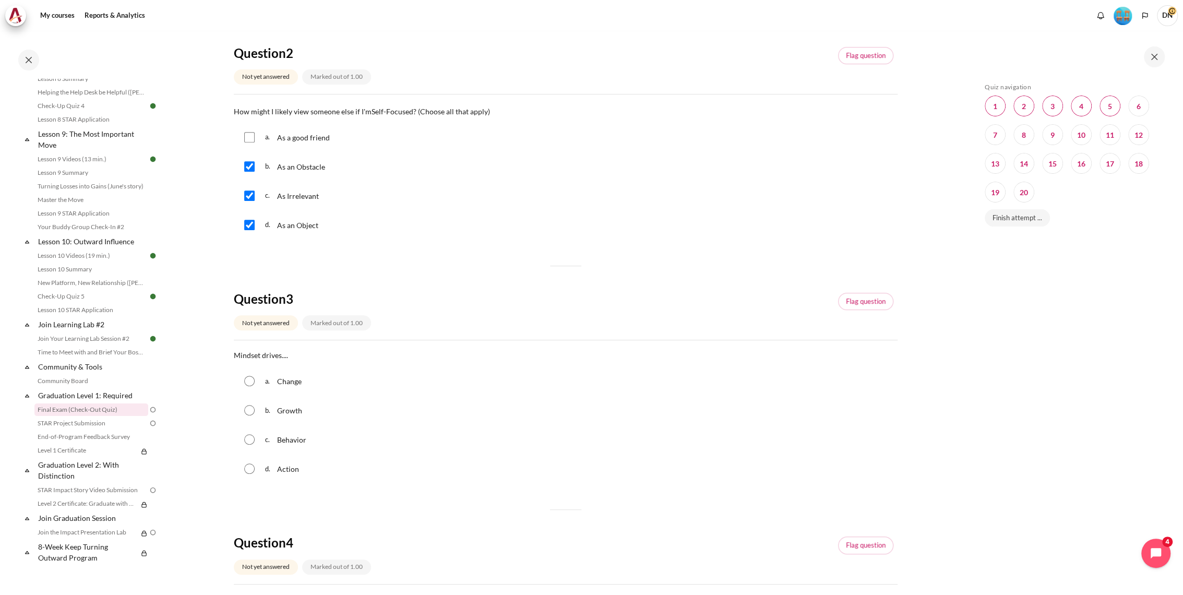
click at [285, 435] on span "Behavior" at bounding box center [291, 439] width 29 height 9
radio input "true"
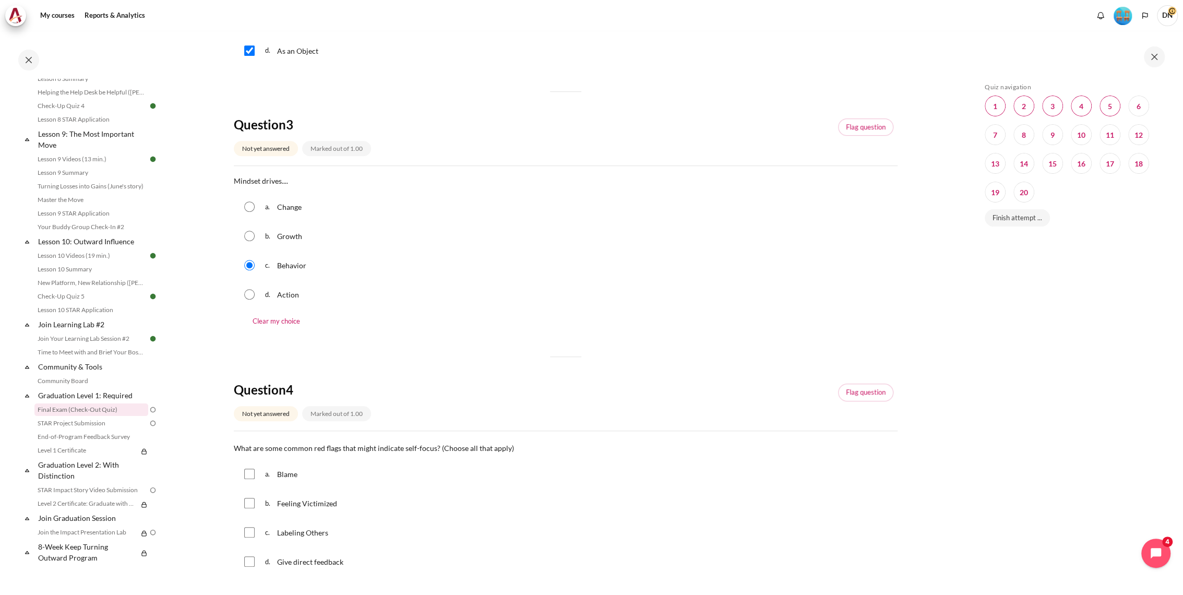
scroll to position [638, 0]
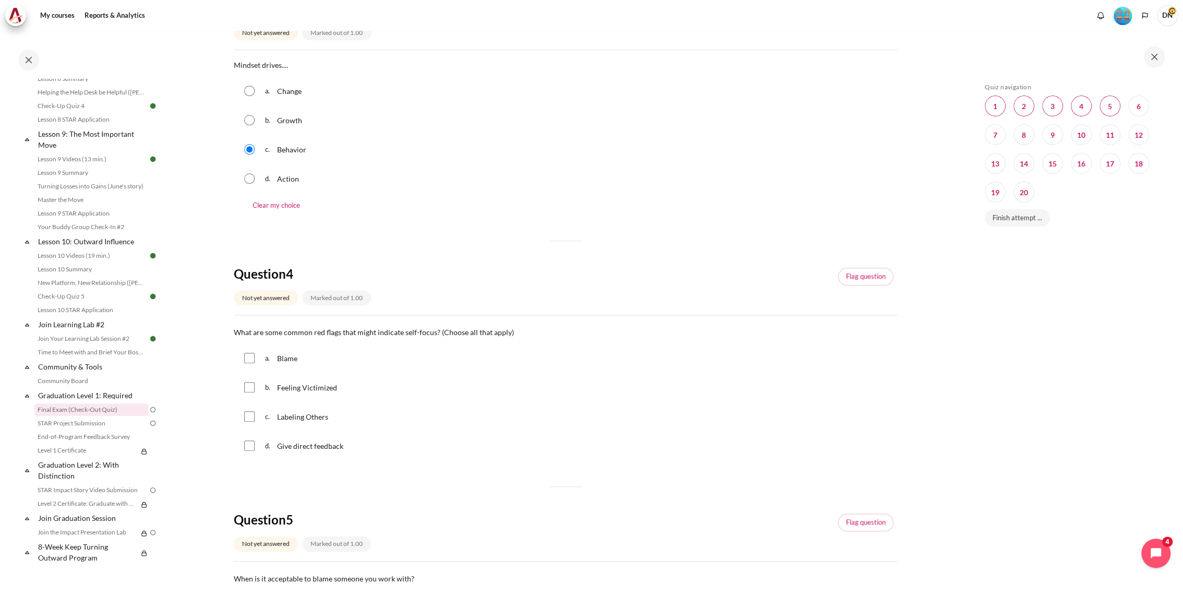
click at [248, 361] on input "Content" at bounding box center [249, 358] width 10 height 10
checkbox input "true"
click at [249, 388] on input "Content" at bounding box center [249, 387] width 10 height 10
checkbox input "true"
click at [242, 415] on div "c. Labeling Others" at bounding box center [566, 416] width 664 height 27
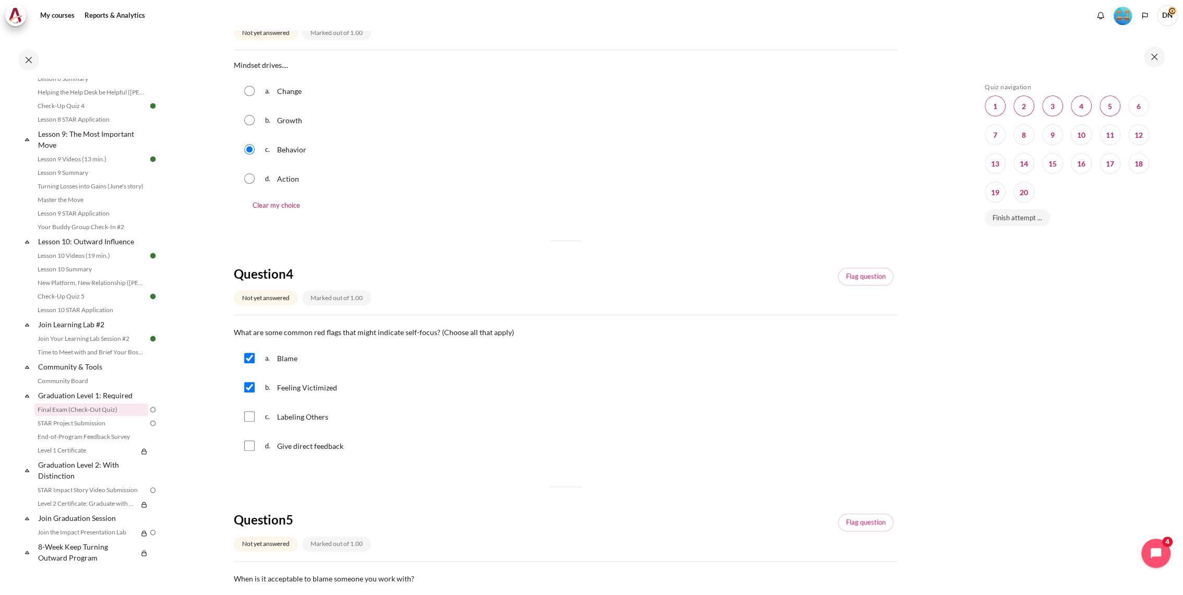
click at [249, 418] on input "Content" at bounding box center [249, 416] width 10 height 10
checkbox input "true"
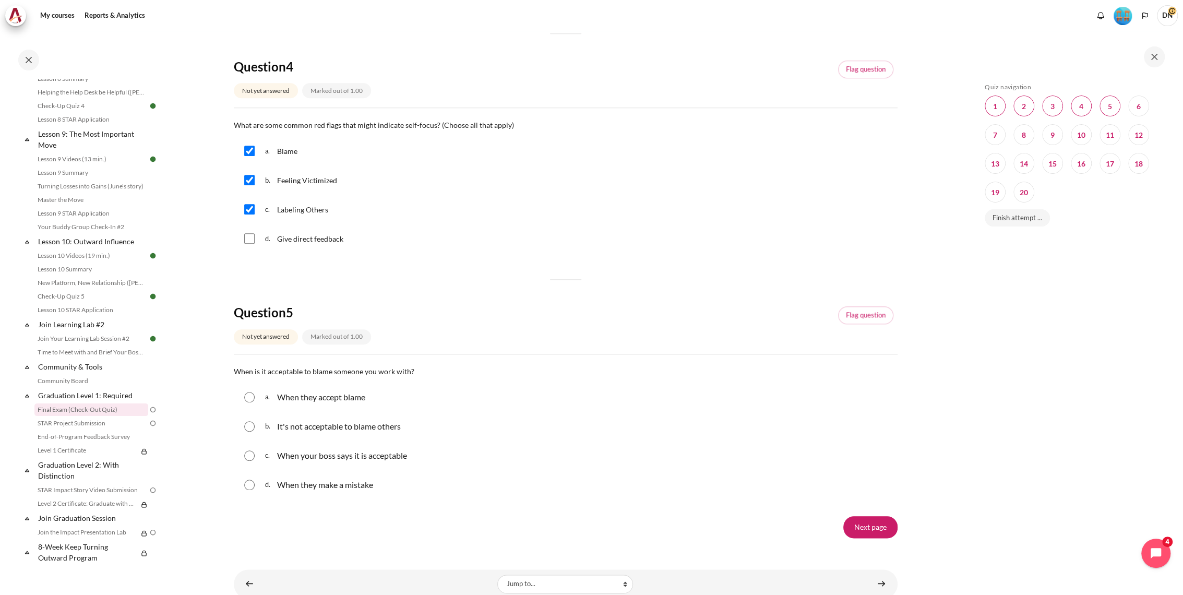
scroll to position [869, 0]
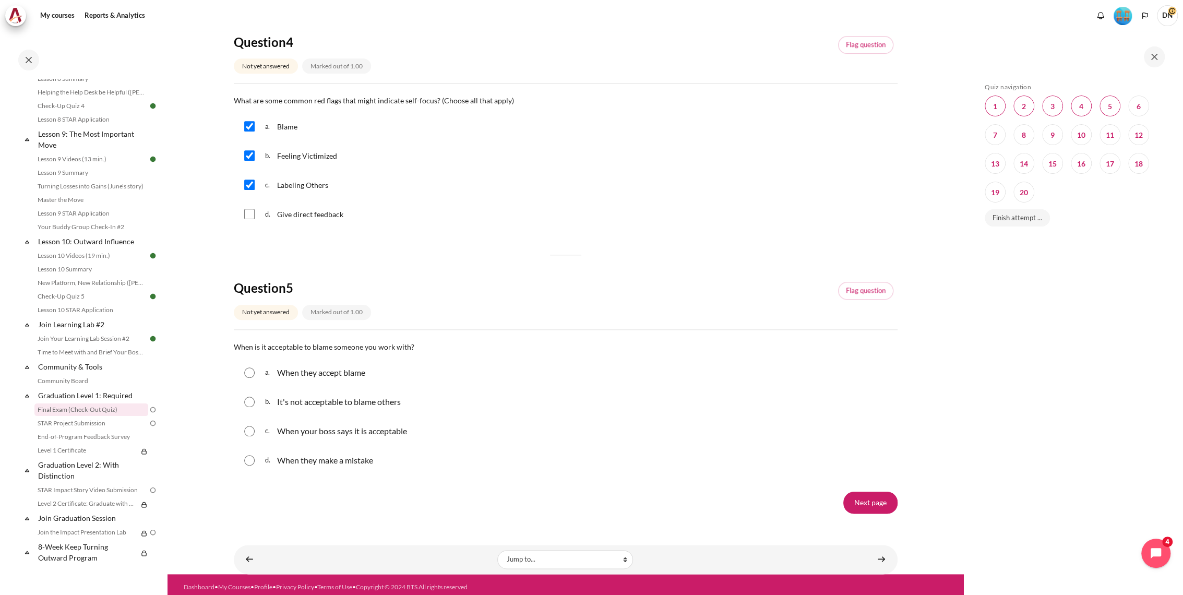
click at [247, 397] on input "Content" at bounding box center [249, 402] width 10 height 10
radio input "true"
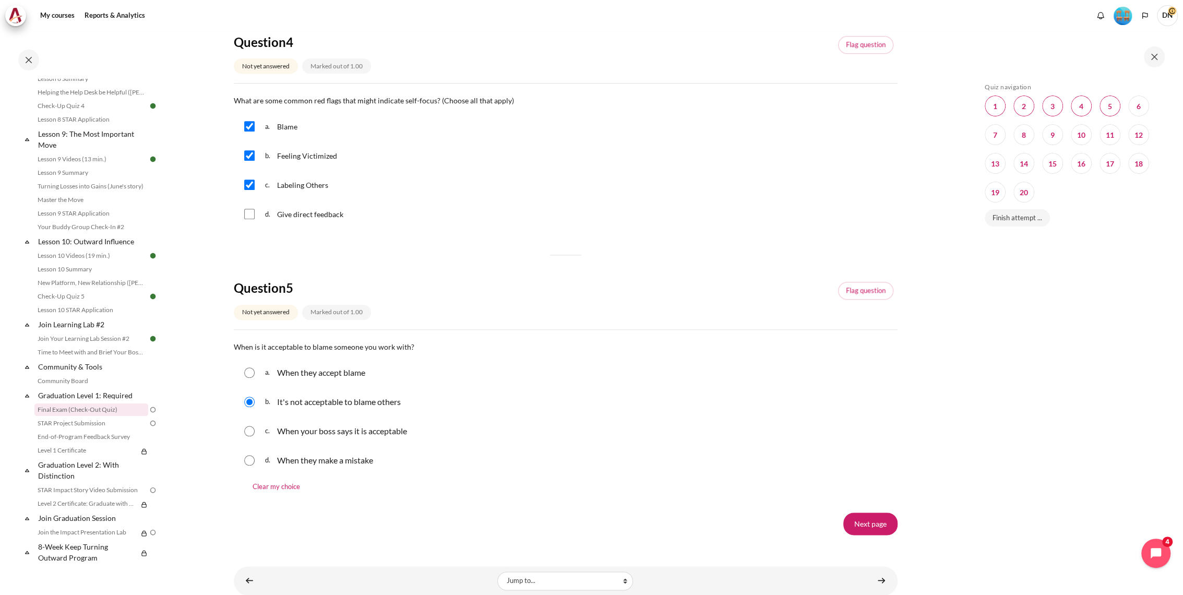
scroll to position [895, 0]
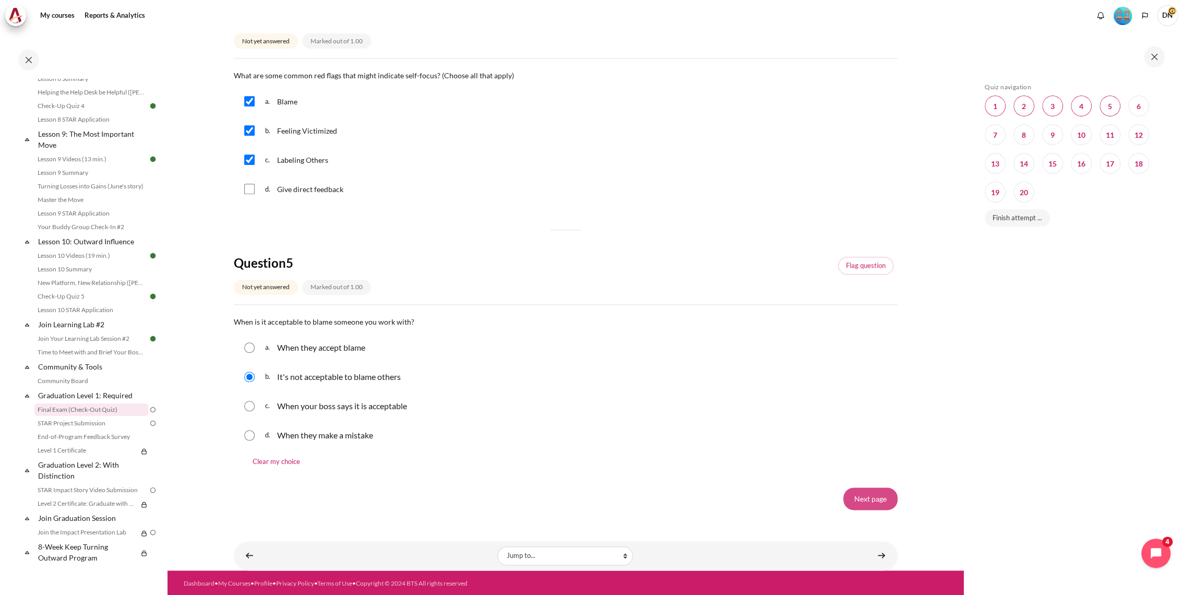
click at [868, 499] on input "Next page" at bounding box center [870, 498] width 54 height 22
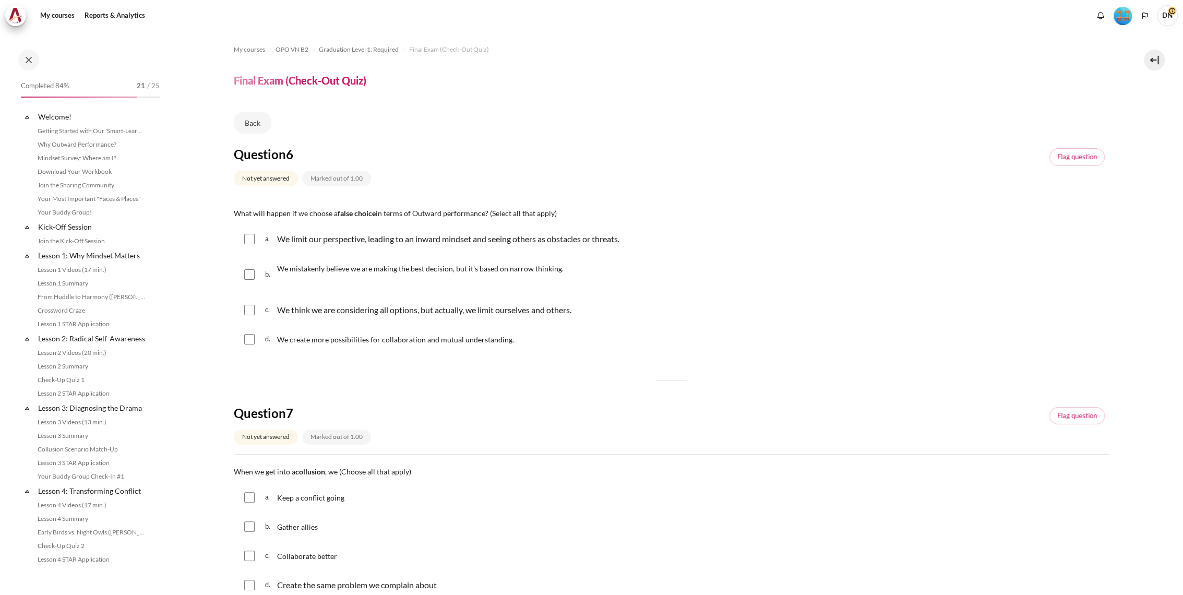
scroll to position [857, 0]
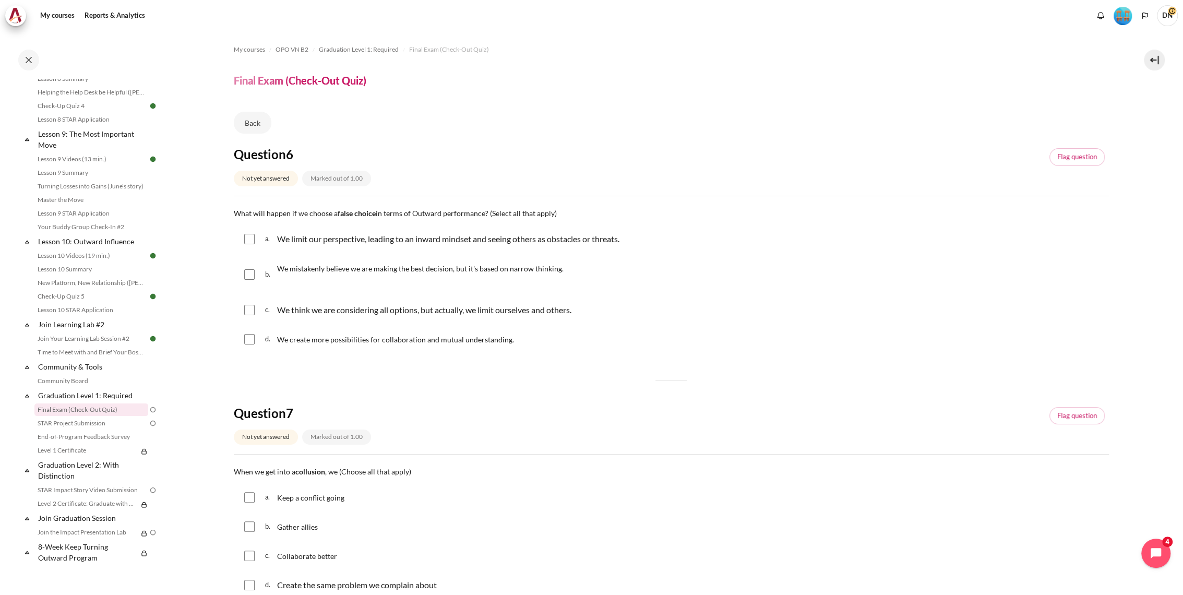
drag, startPoint x: 245, startPoint y: 240, endPoint x: 245, endPoint y: 257, distance: 17.2
click at [245, 239] on input "Content" at bounding box center [249, 239] width 10 height 10
checkbox input "true"
click at [248, 270] on input "Content" at bounding box center [249, 274] width 10 height 10
checkbox input "true"
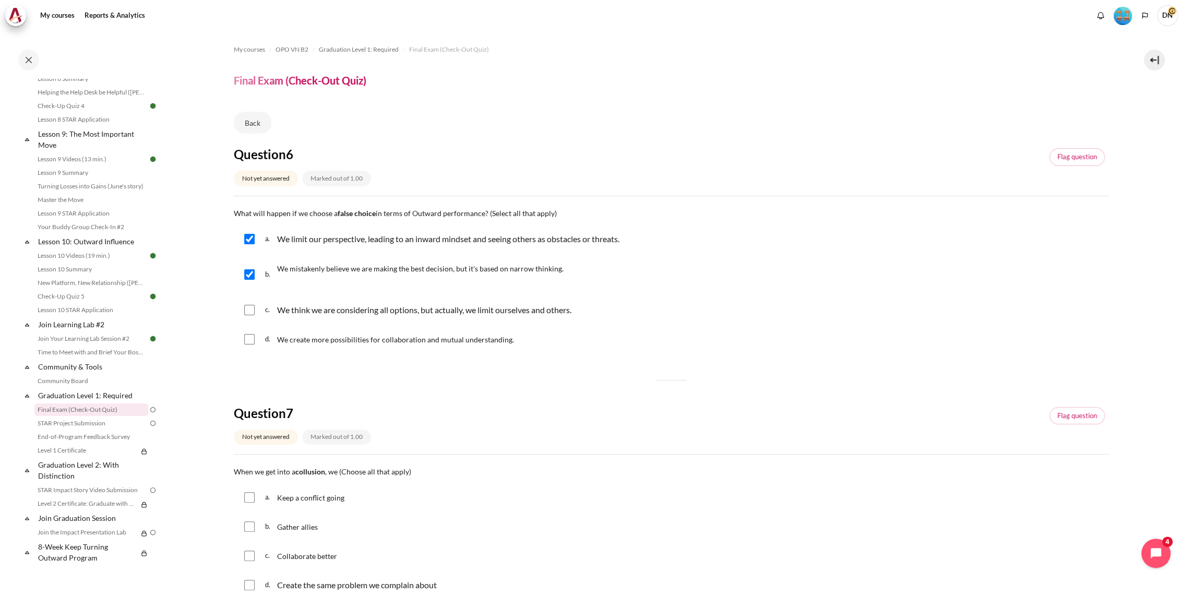
click at [248, 306] on input "Content" at bounding box center [249, 310] width 10 height 10
checkbox input "true"
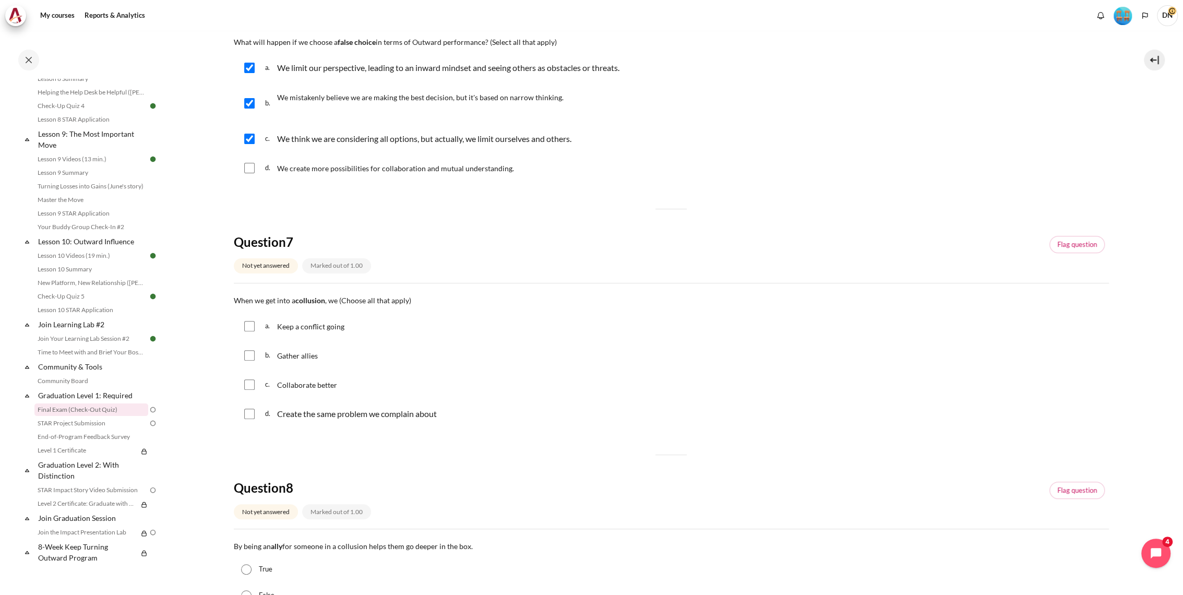
scroll to position [174, 0]
click at [251, 352] on input "Content" at bounding box center [249, 353] width 10 height 10
checkbox input "true"
click at [252, 411] on input "Content" at bounding box center [249, 411] width 10 height 10
checkbox input "true"
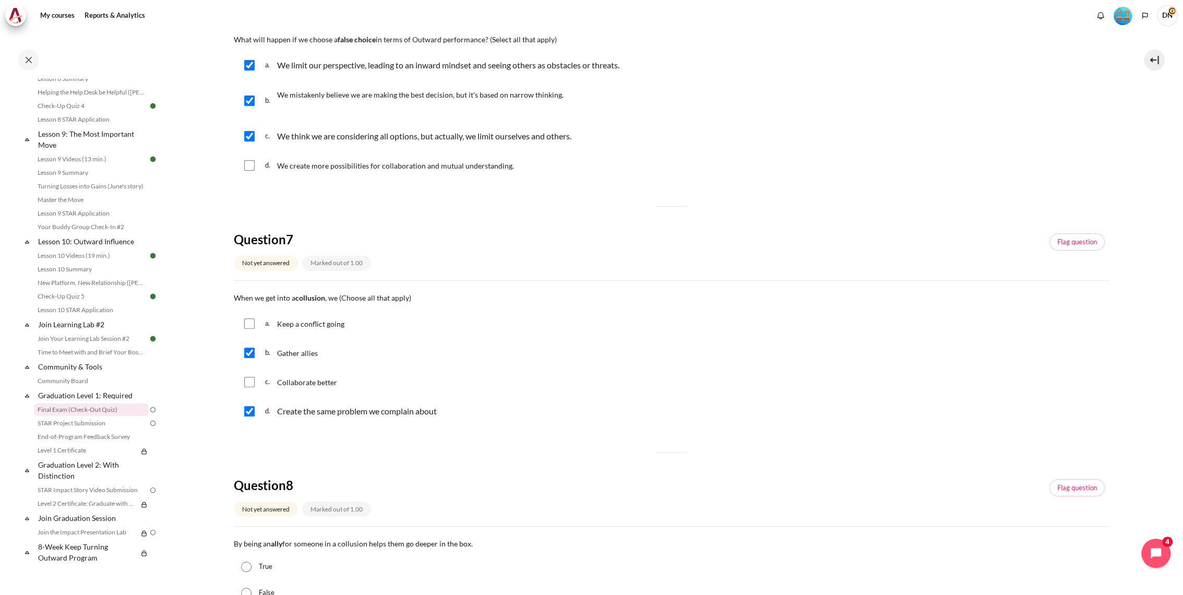
click at [246, 324] on input "Content" at bounding box center [249, 323] width 10 height 10
checkbox input "true"
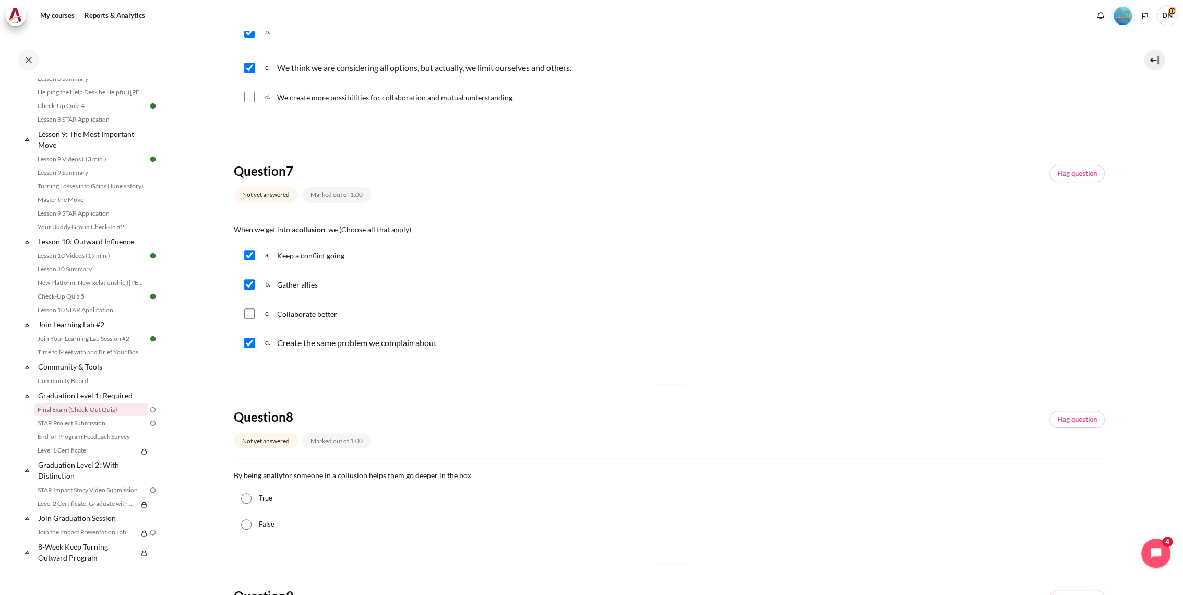
scroll to position [348, 0]
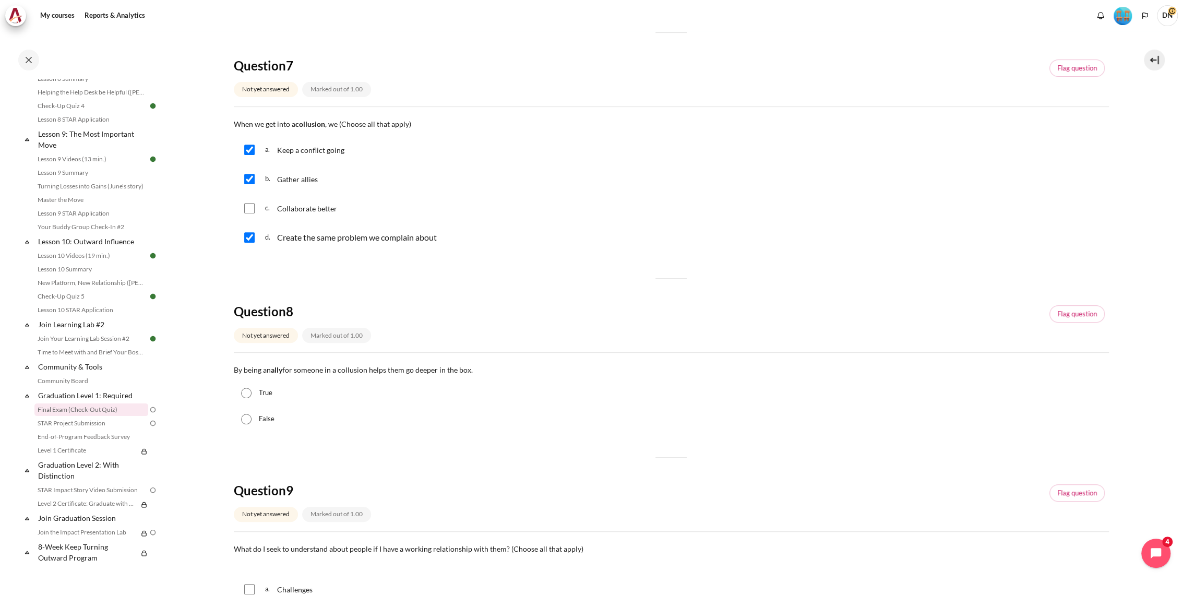
click at [246, 394] on input "True" at bounding box center [246, 393] width 10 height 10
radio input "true"
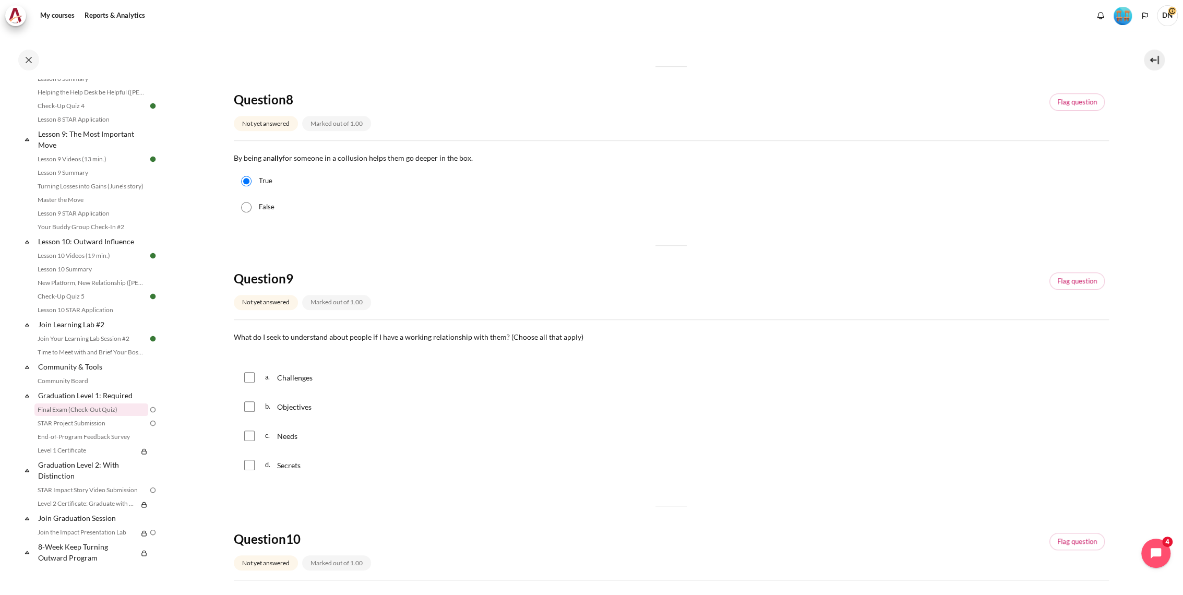
scroll to position [580, 0]
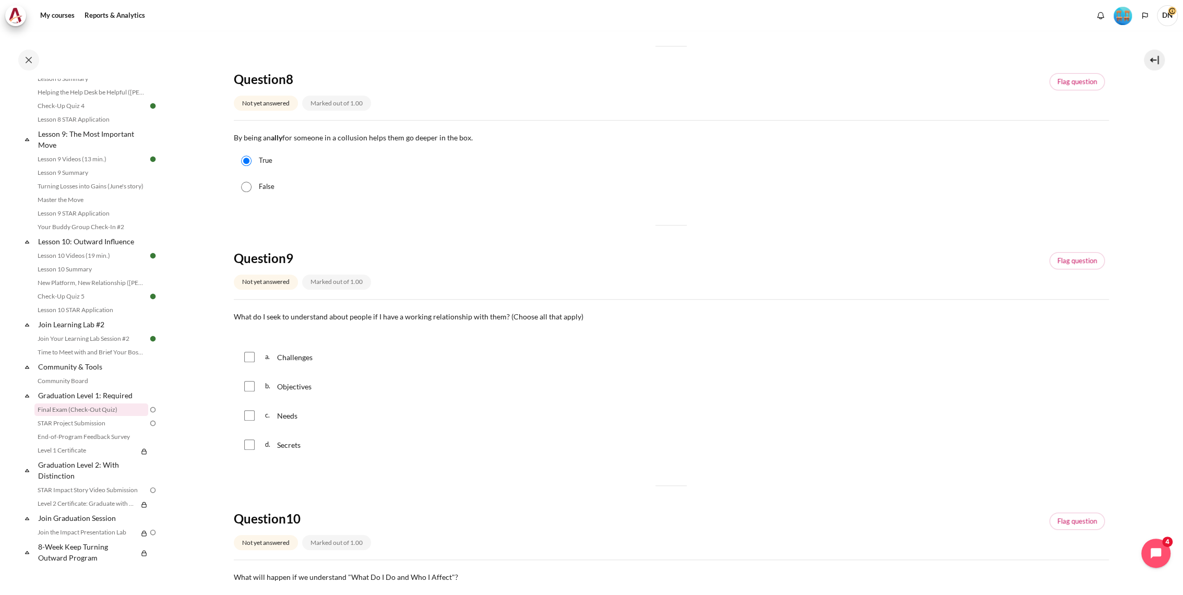
click at [252, 417] on input "Content" at bounding box center [249, 415] width 10 height 10
checkbox input "true"
click at [251, 393] on div "b. Objectives" at bounding box center [671, 386] width 875 height 27
click at [251, 387] on input "Content" at bounding box center [249, 386] width 10 height 10
checkbox input "true"
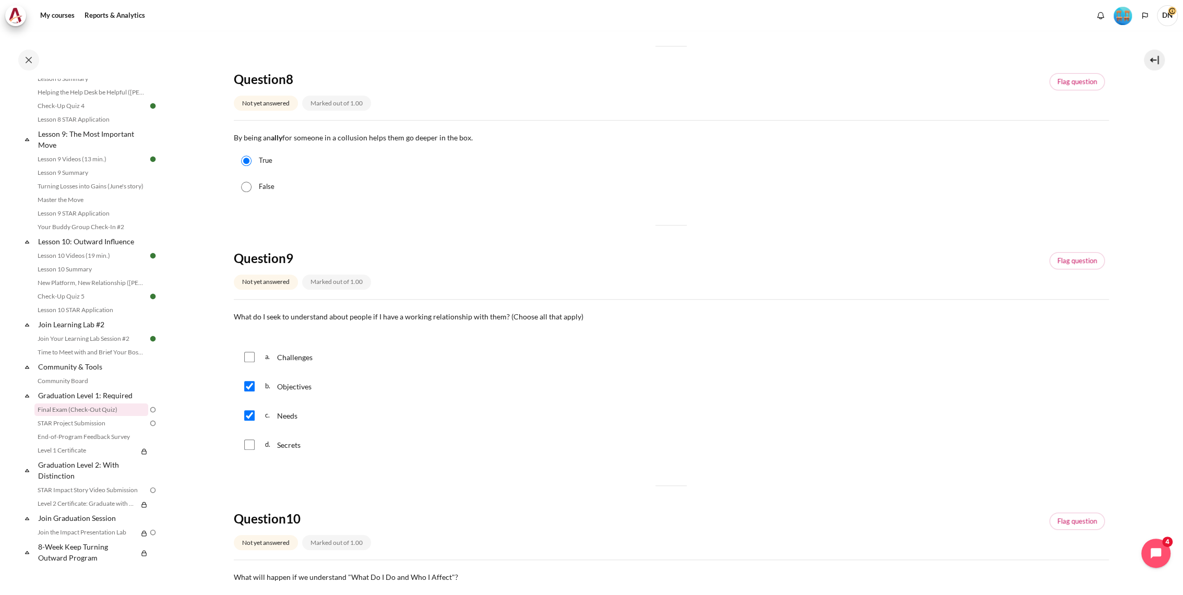
click at [247, 353] on input "Content" at bounding box center [249, 357] width 10 height 10
checkbox input "true"
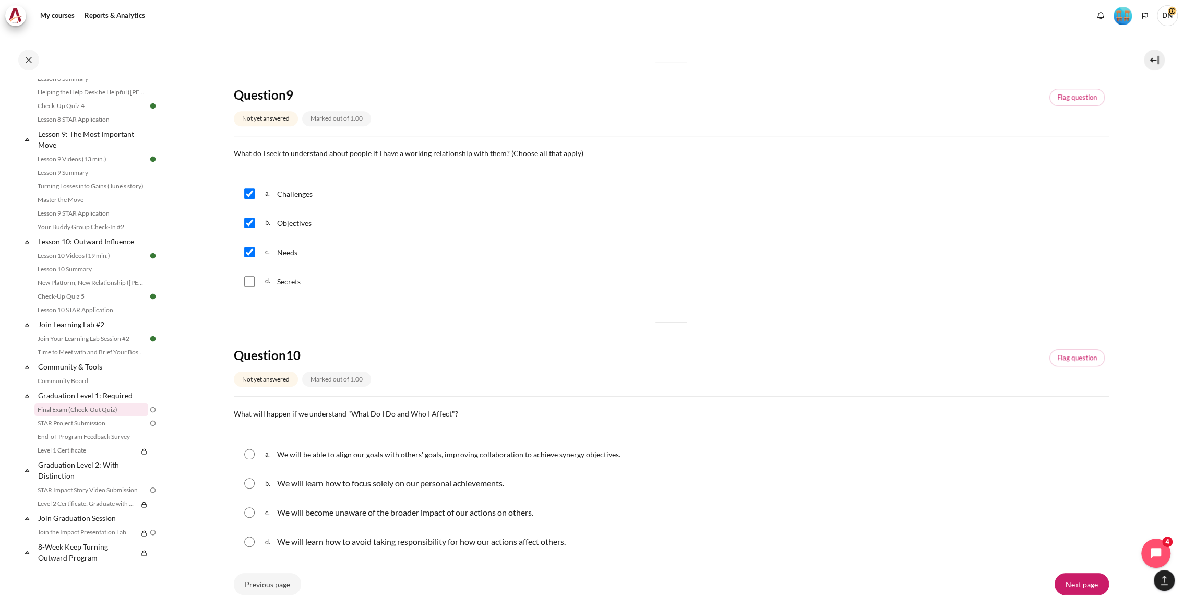
scroll to position [812, 0]
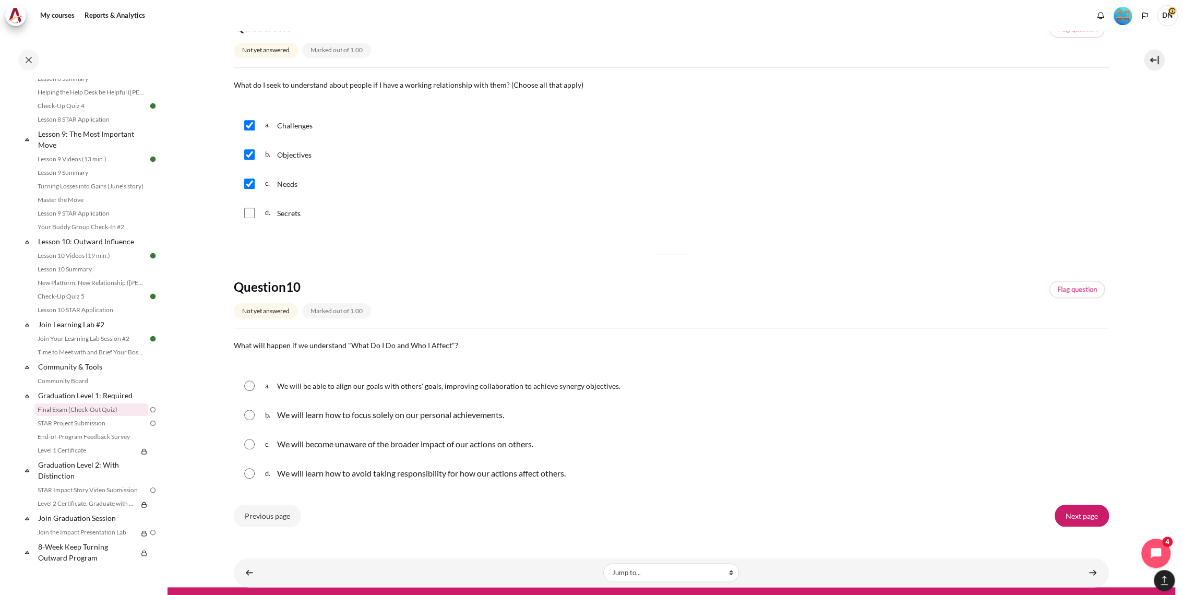
click at [249, 386] on input "Content" at bounding box center [249, 385] width 10 height 10
radio input "true"
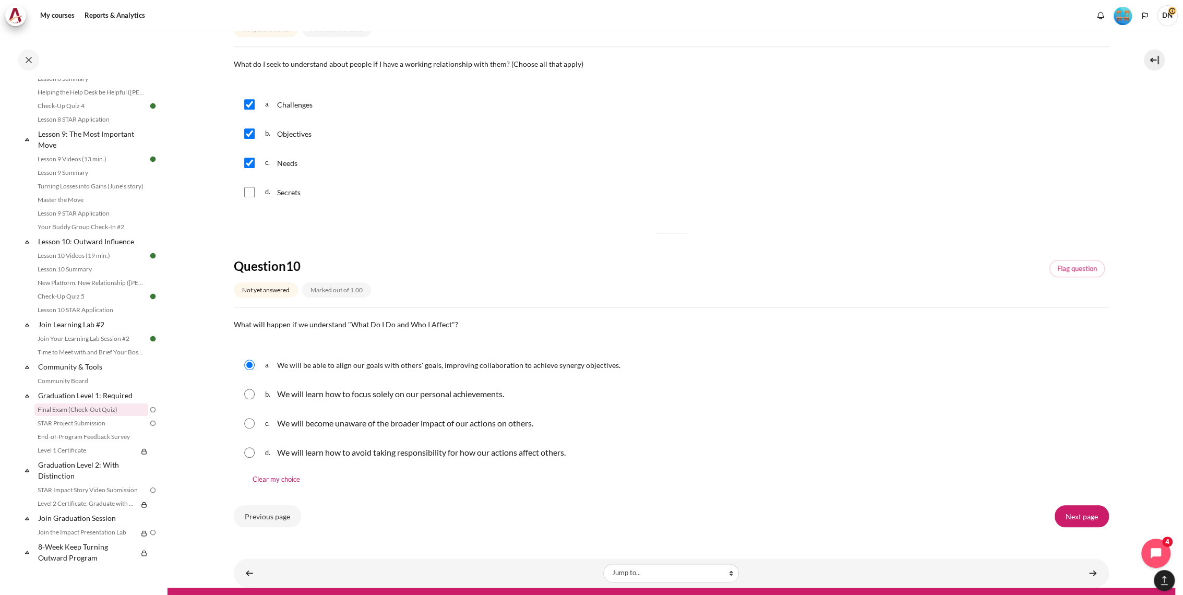
scroll to position [850, 0]
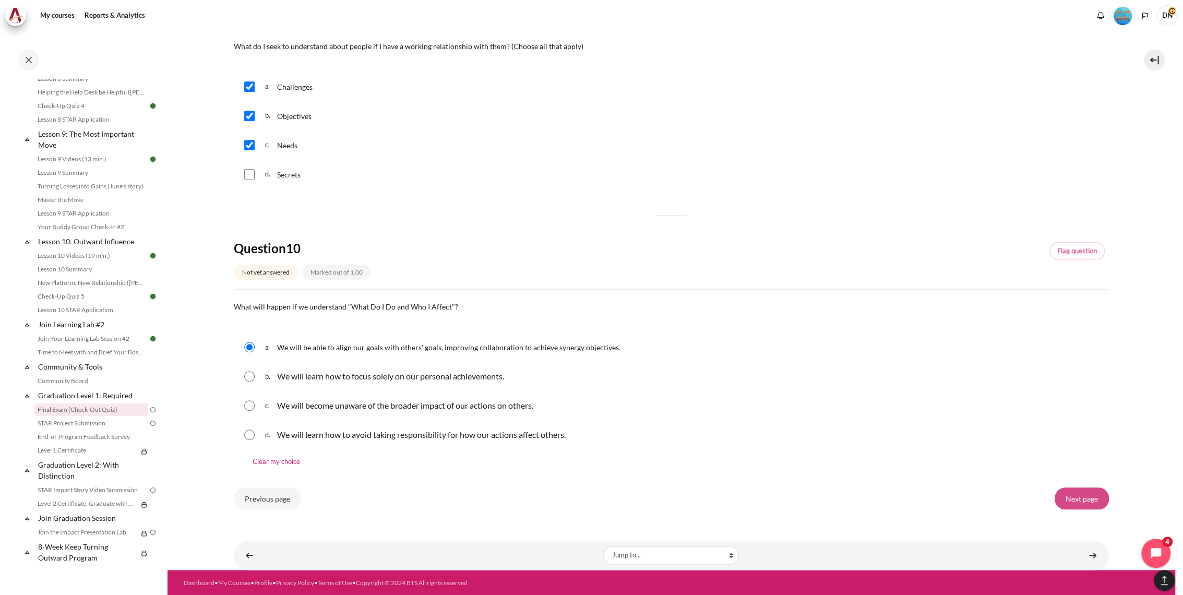
click at [1090, 497] on input "Next page" at bounding box center [1082, 498] width 54 height 22
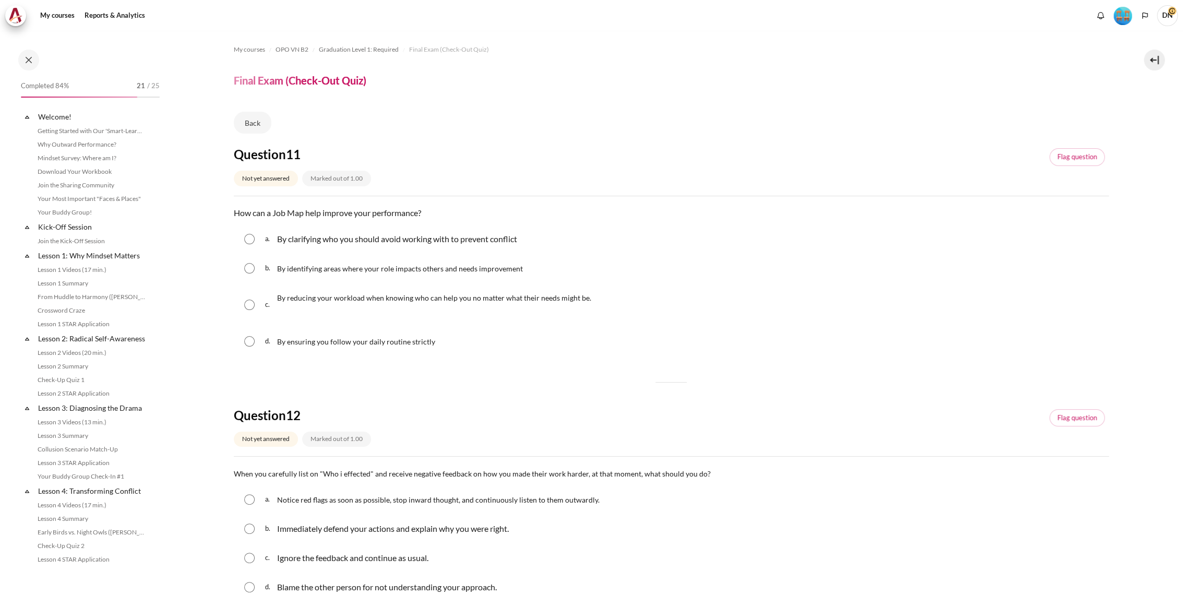
scroll to position [857, 0]
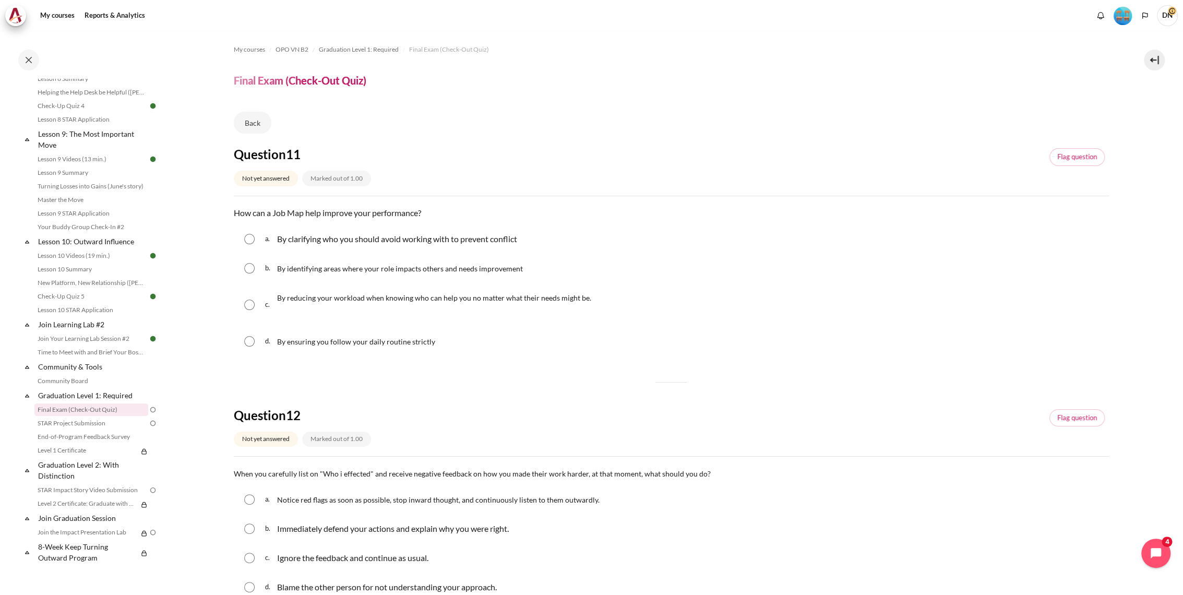
click at [252, 268] on input "Content" at bounding box center [249, 268] width 10 height 10
radio input "true"
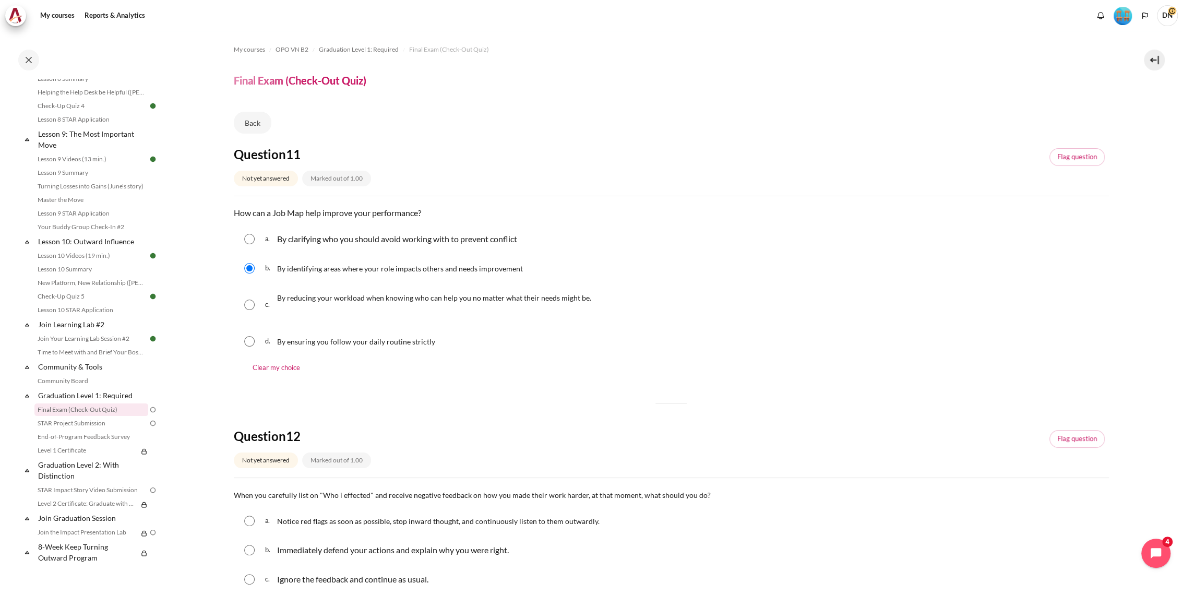
scroll to position [116, 0]
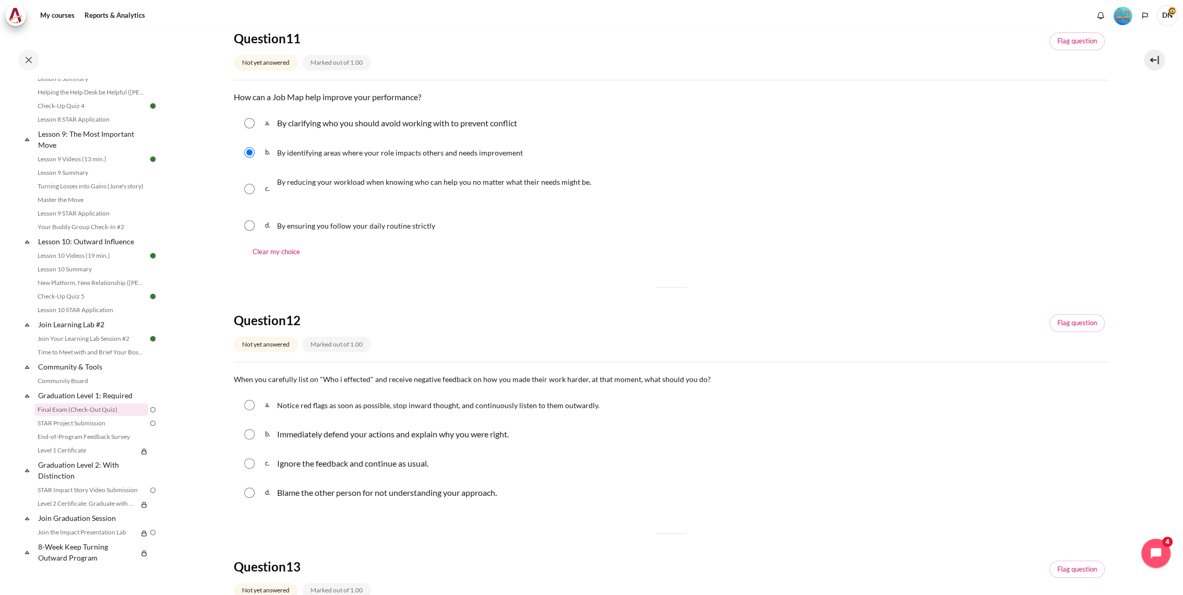
click at [253, 401] on input "Content" at bounding box center [249, 405] width 10 height 10
radio input "true"
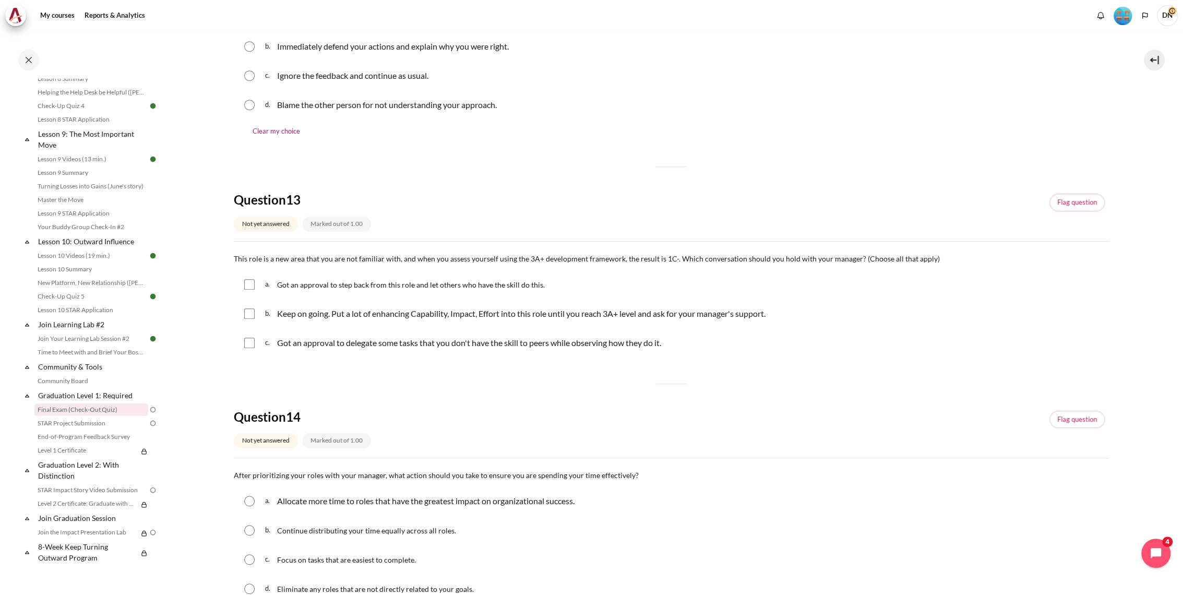
scroll to position [522, 0]
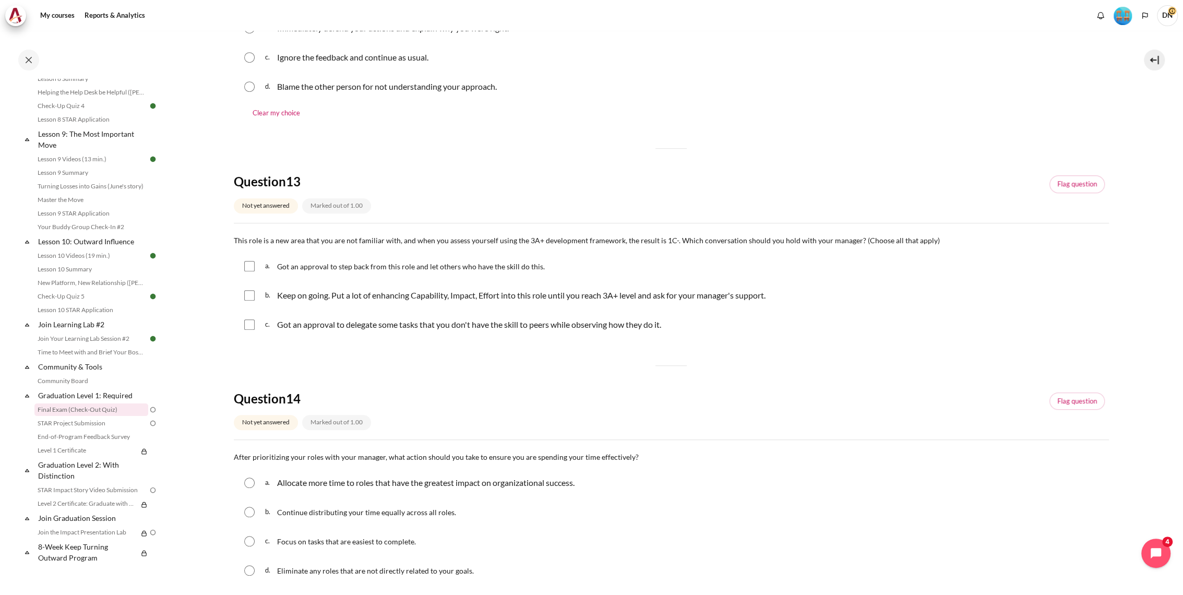
click at [249, 265] on input "Content" at bounding box center [249, 266] width 10 height 10
checkbox input "true"
click at [251, 291] on input "Content" at bounding box center [249, 295] width 10 height 10
checkbox input "true"
click at [249, 328] on input "Content" at bounding box center [249, 324] width 10 height 10
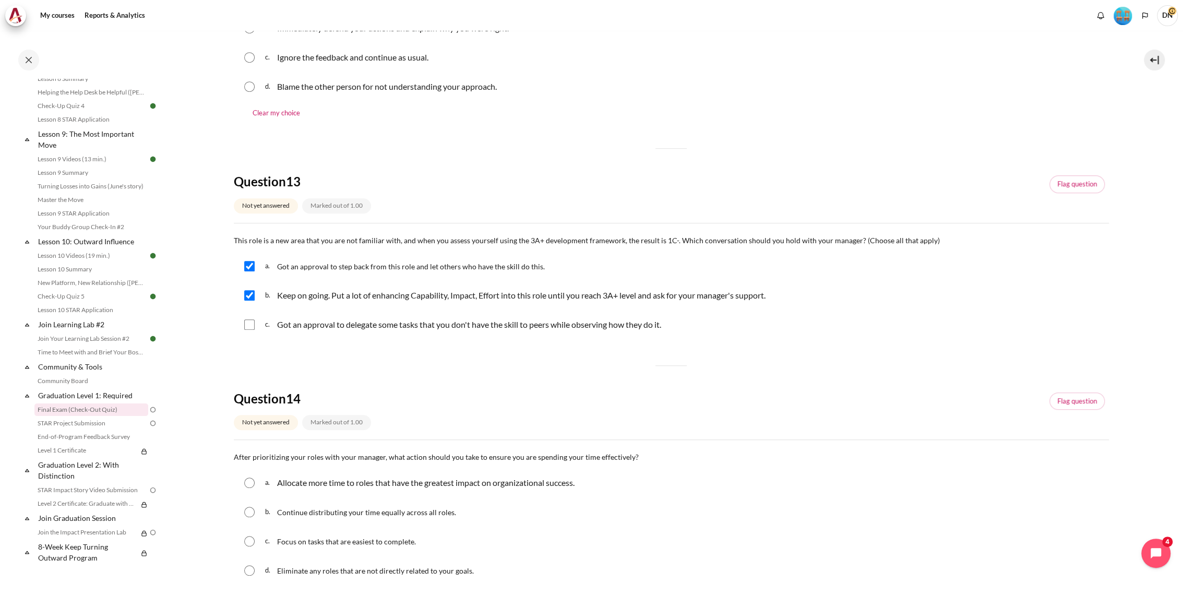
checkbox input "true"
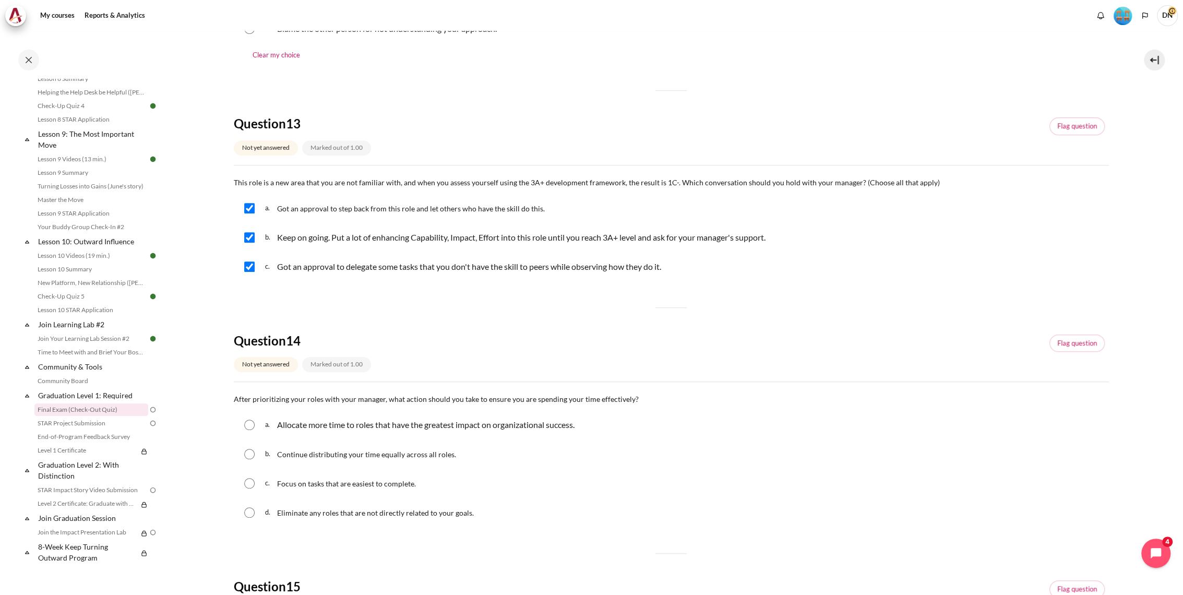
scroll to position [696, 0]
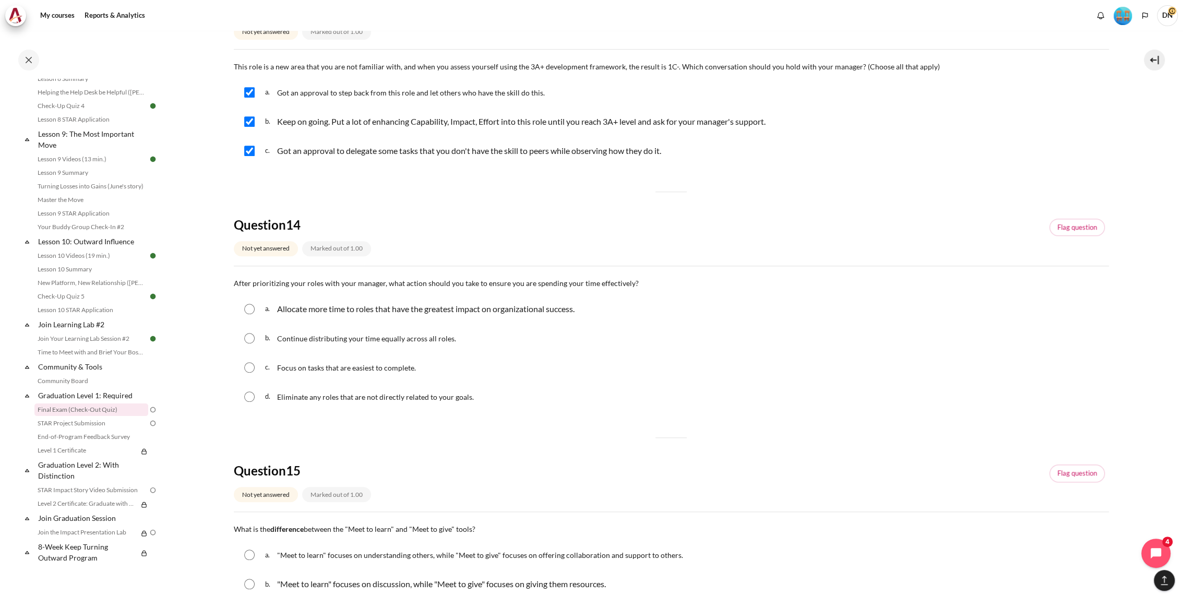
click at [246, 308] on input "Content" at bounding box center [249, 309] width 10 height 10
radio input "true"
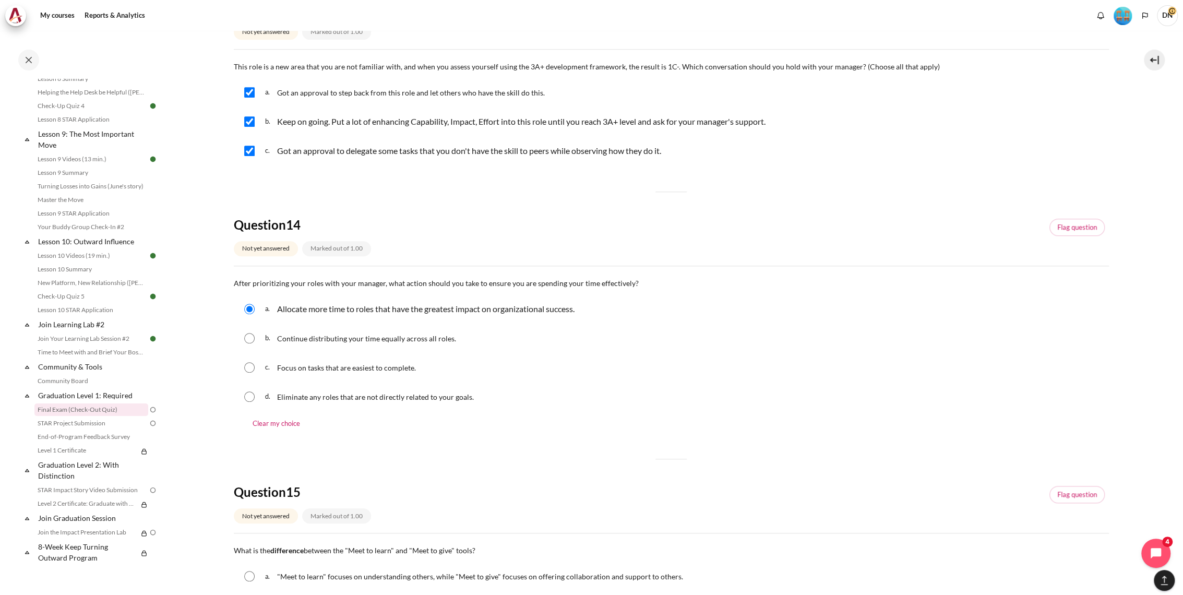
scroll to position [812, 0]
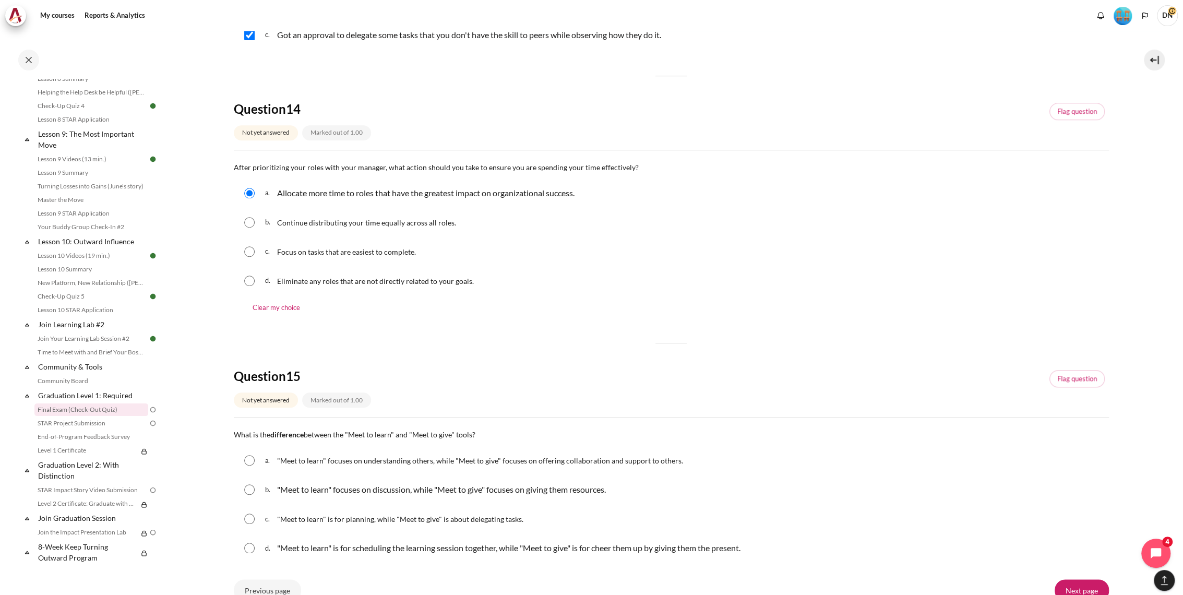
click at [247, 458] on input "Content" at bounding box center [249, 460] width 10 height 10
radio input "true"
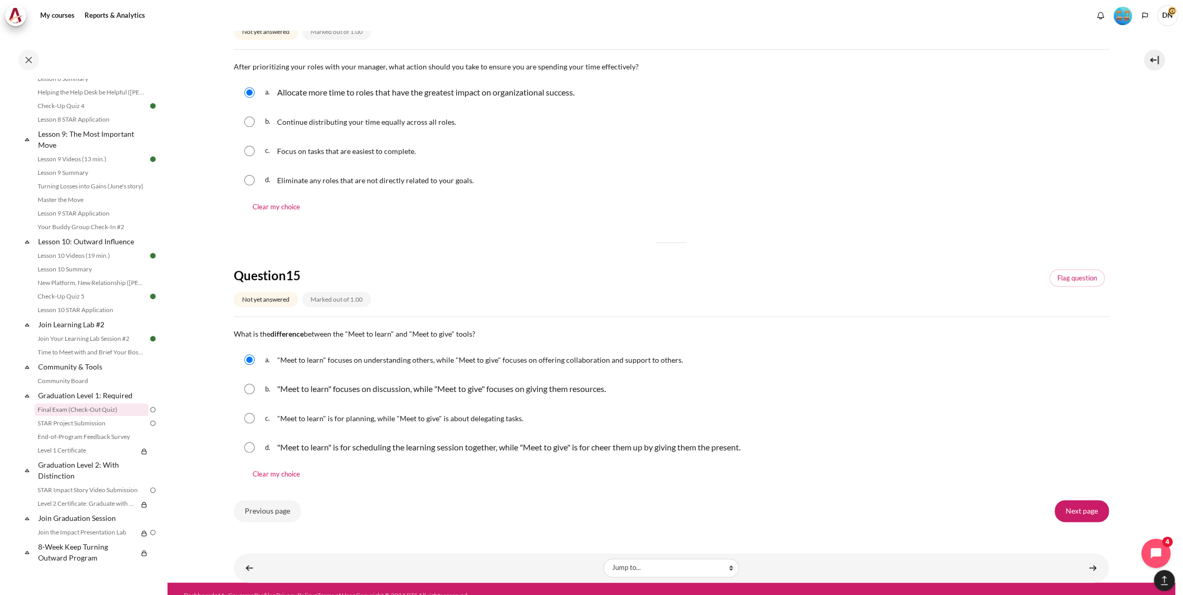
scroll to position [925, 0]
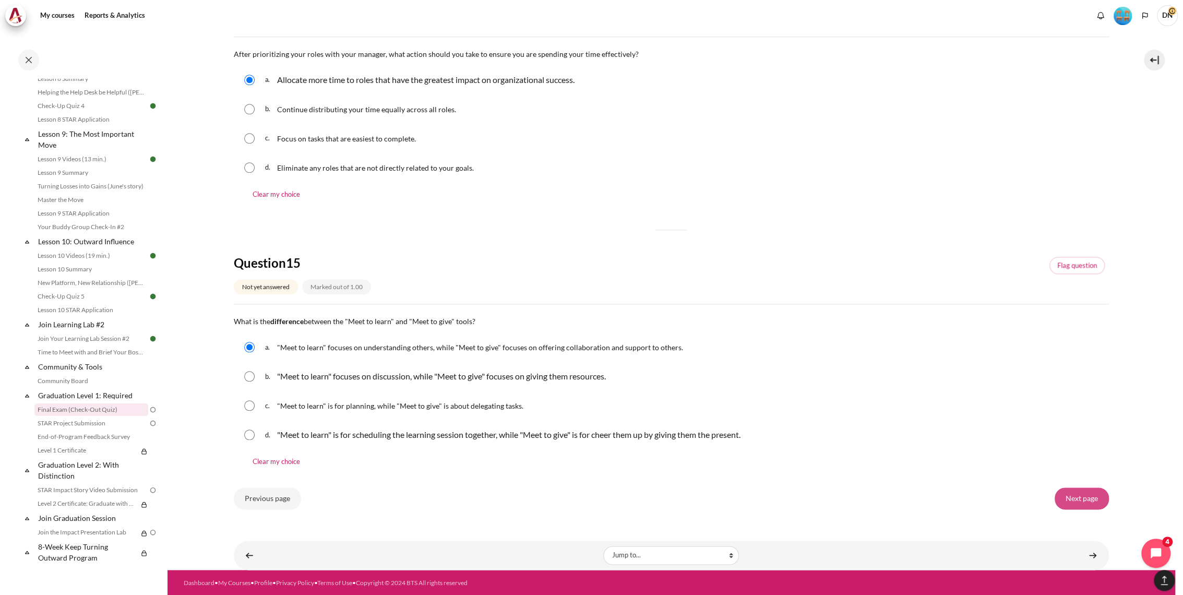
click at [1093, 498] on input "Next page" at bounding box center [1082, 498] width 54 height 22
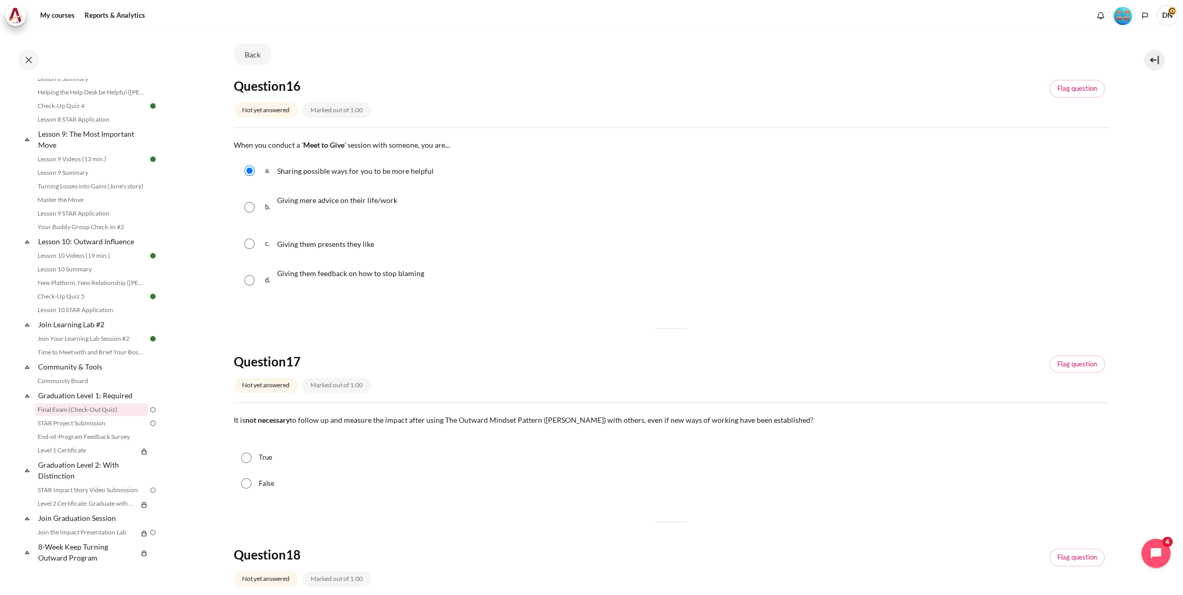
scroll to position [174, 0]
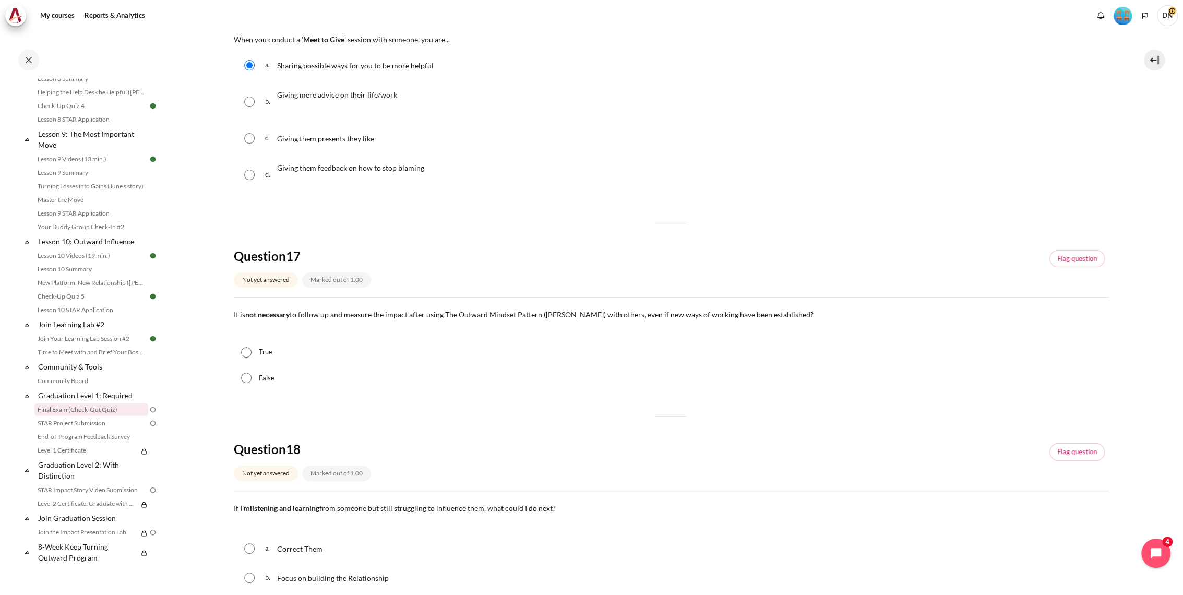
click at [246, 376] on input "False" at bounding box center [246, 378] width 10 height 10
radio input "true"
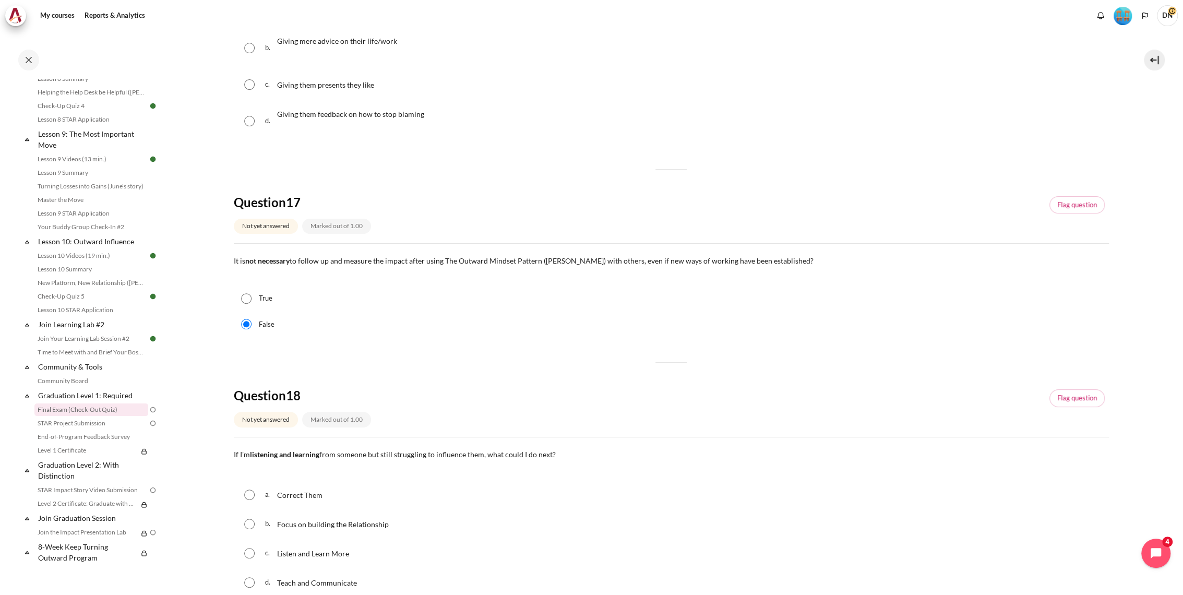
scroll to position [348, 0]
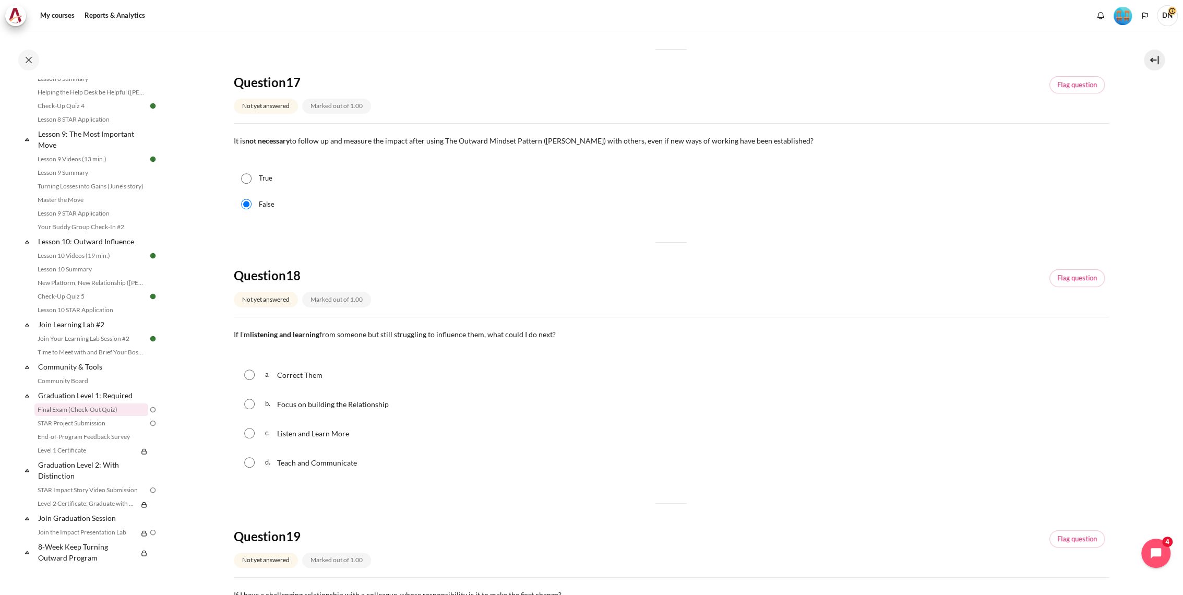
click at [280, 435] on span "Listen and Learn More" at bounding box center [313, 433] width 72 height 9
radio input "true"
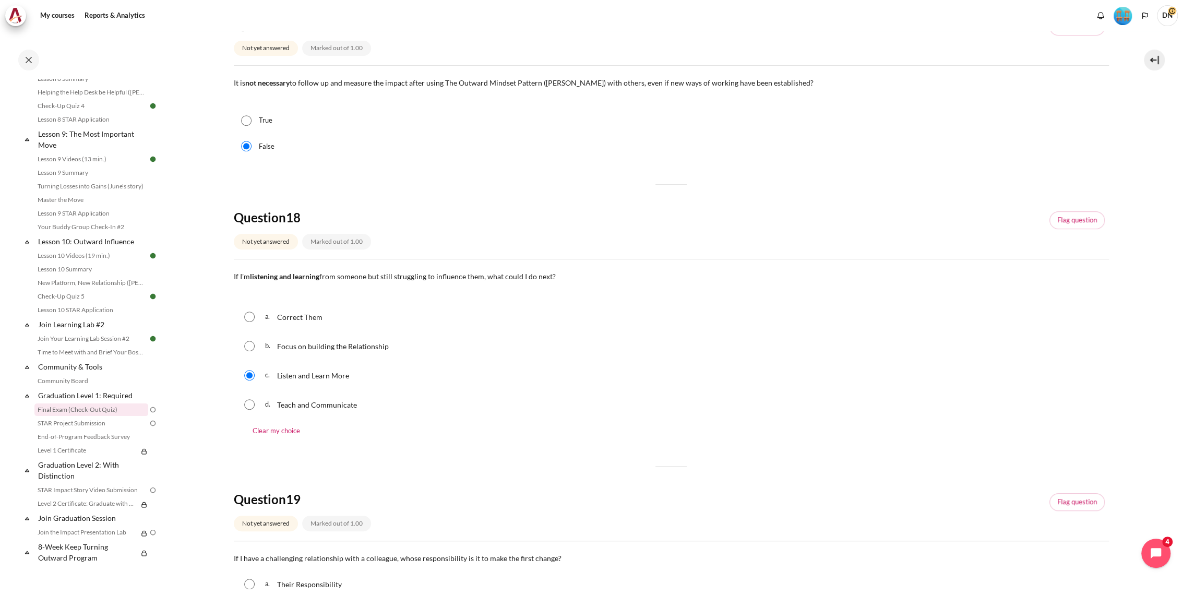
click at [250, 344] on input "Content" at bounding box center [249, 346] width 10 height 10
radio input "true"
click at [249, 379] on div "c. Listen and Learn More" at bounding box center [671, 375] width 875 height 27
click at [246, 374] on input "Content" at bounding box center [249, 375] width 10 height 10
radio input "true"
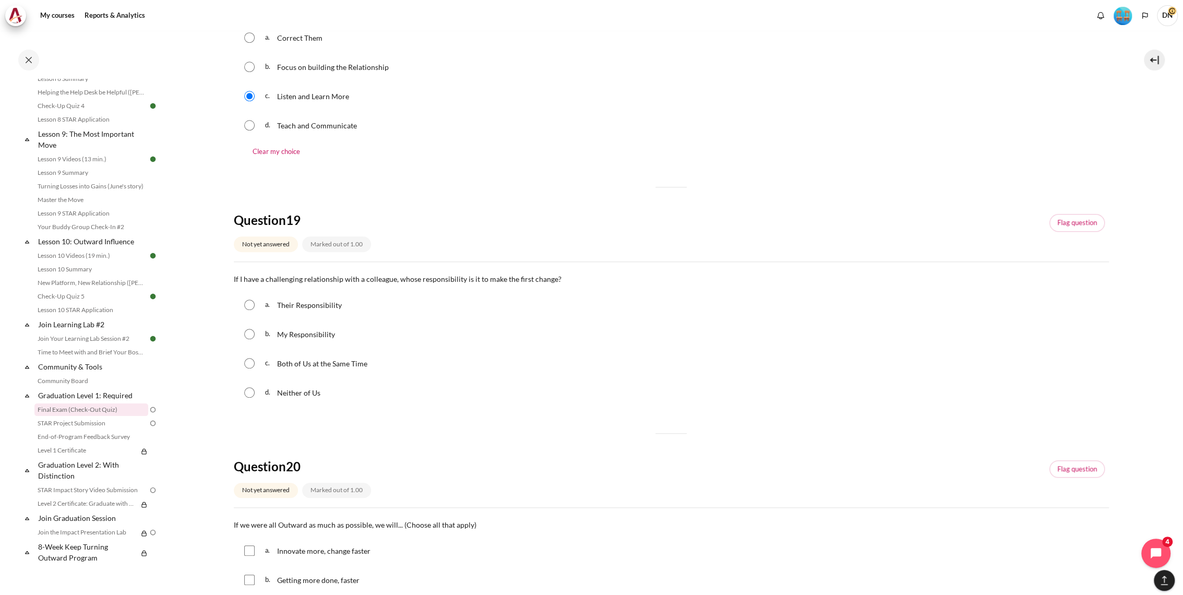
scroll to position [754, 0]
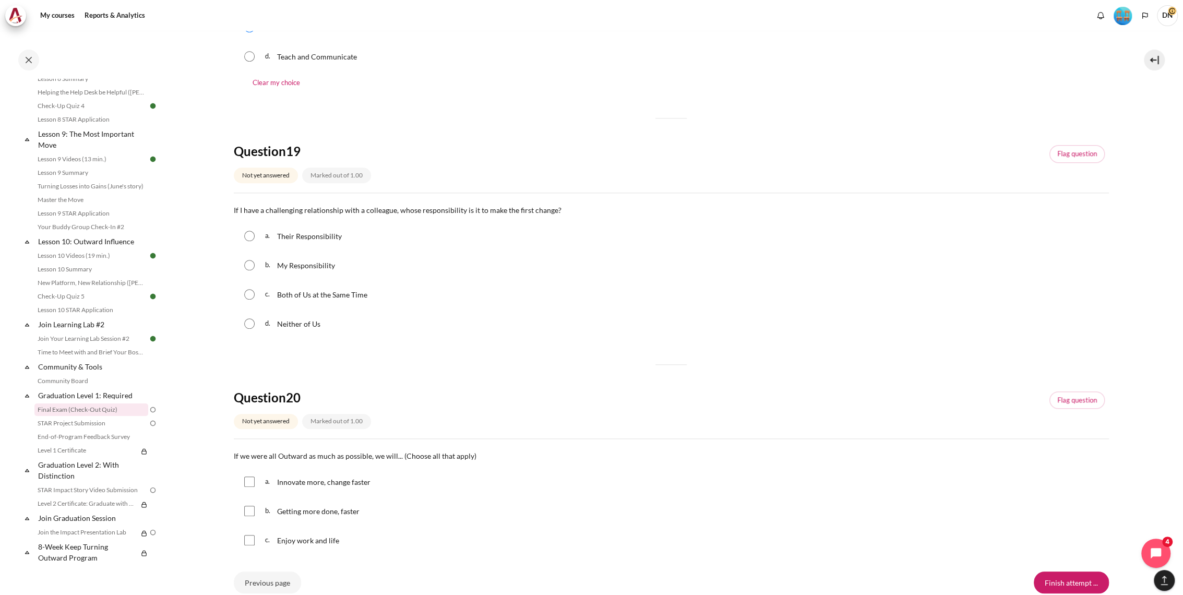
click at [248, 268] on input "Content" at bounding box center [249, 265] width 10 height 10
radio input "true"
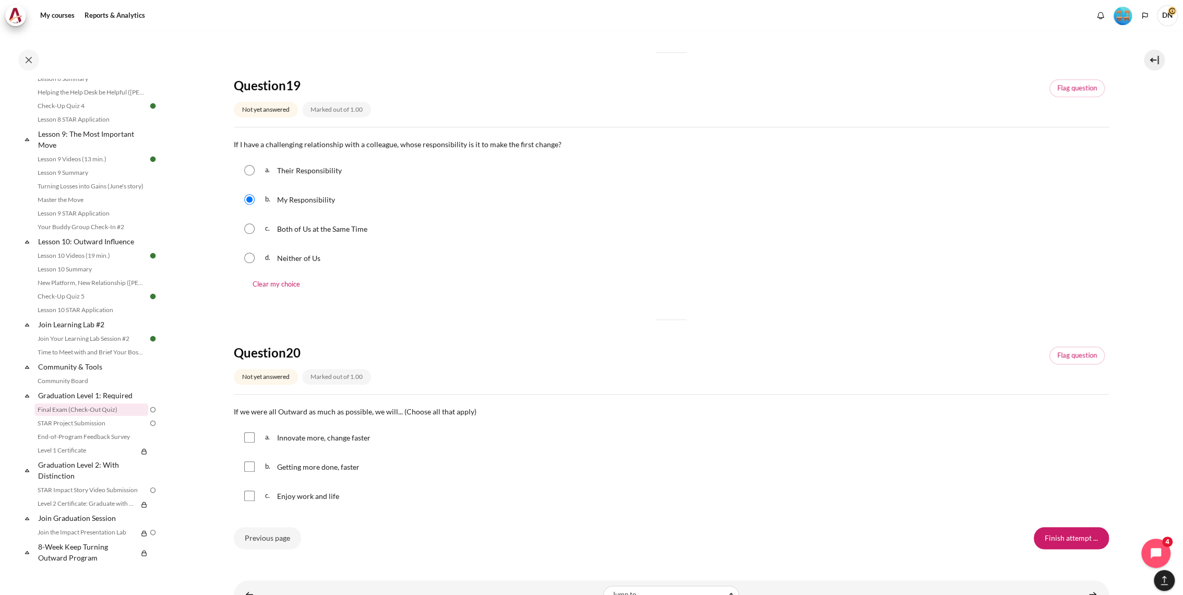
scroll to position [859, 0]
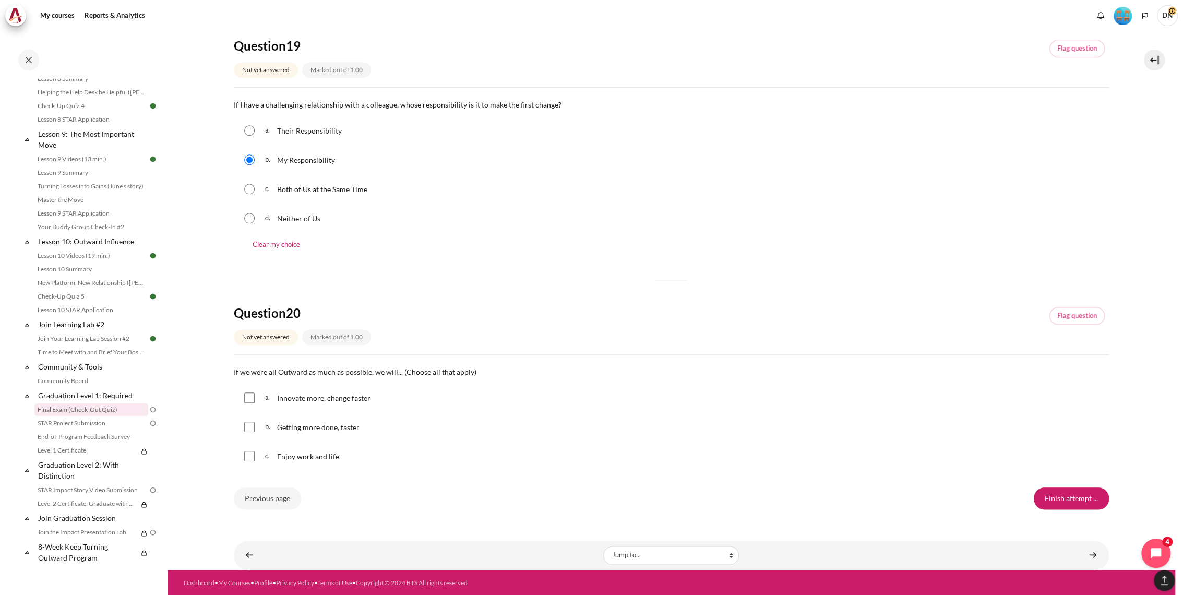
drag, startPoint x: 248, startPoint y: 397, endPoint x: 250, endPoint y: 425, distance: 28.3
click at [248, 398] on input "Content" at bounding box center [249, 397] width 10 height 10
checkbox input "true"
drag, startPoint x: 250, startPoint y: 425, endPoint x: 250, endPoint y: 435, distance: 9.4
click at [250, 427] on input "Content" at bounding box center [249, 427] width 10 height 10
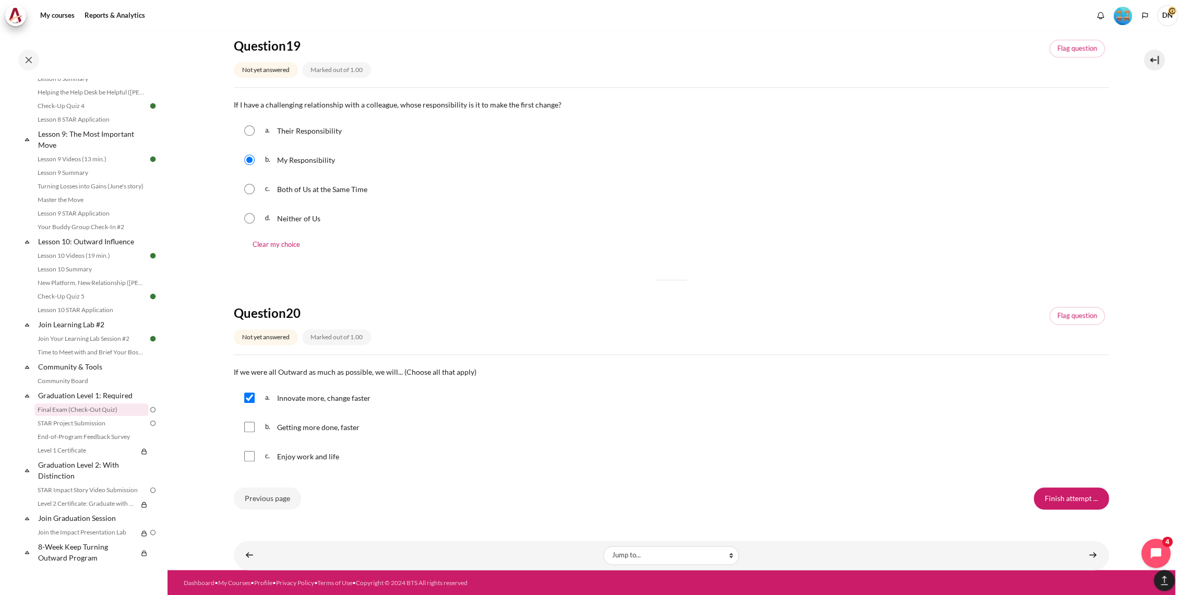
checkbox input "true"
click at [249, 457] on input "Content" at bounding box center [249, 456] width 10 height 10
checkbox input "true"
click at [1075, 490] on input "Finish attempt ..." at bounding box center [1071, 498] width 75 height 22
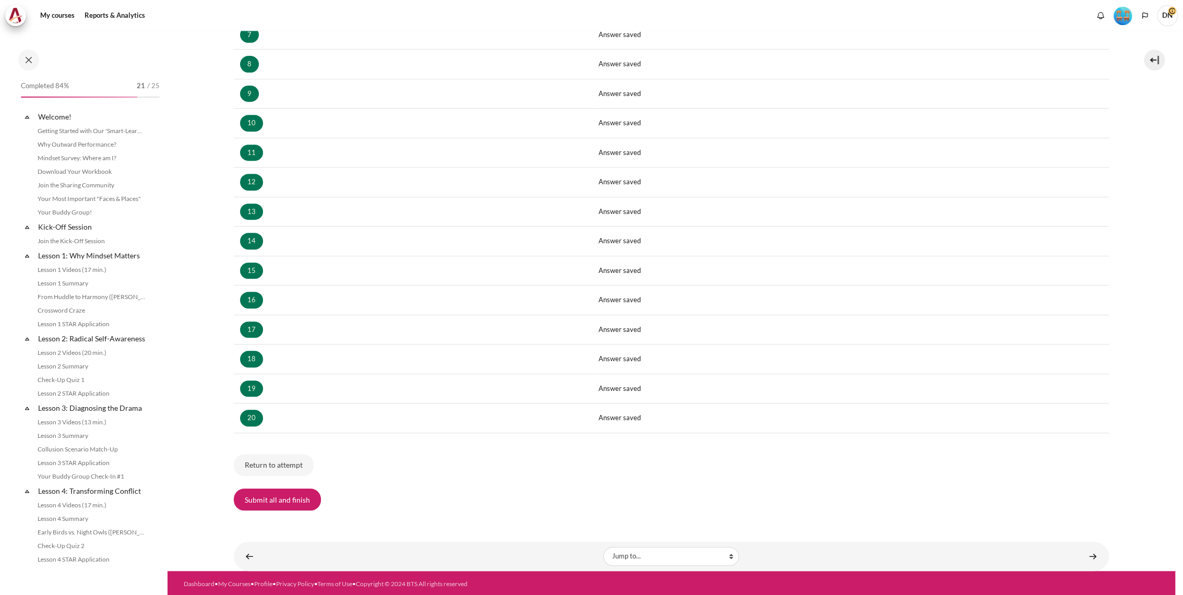
scroll to position [857, 0]
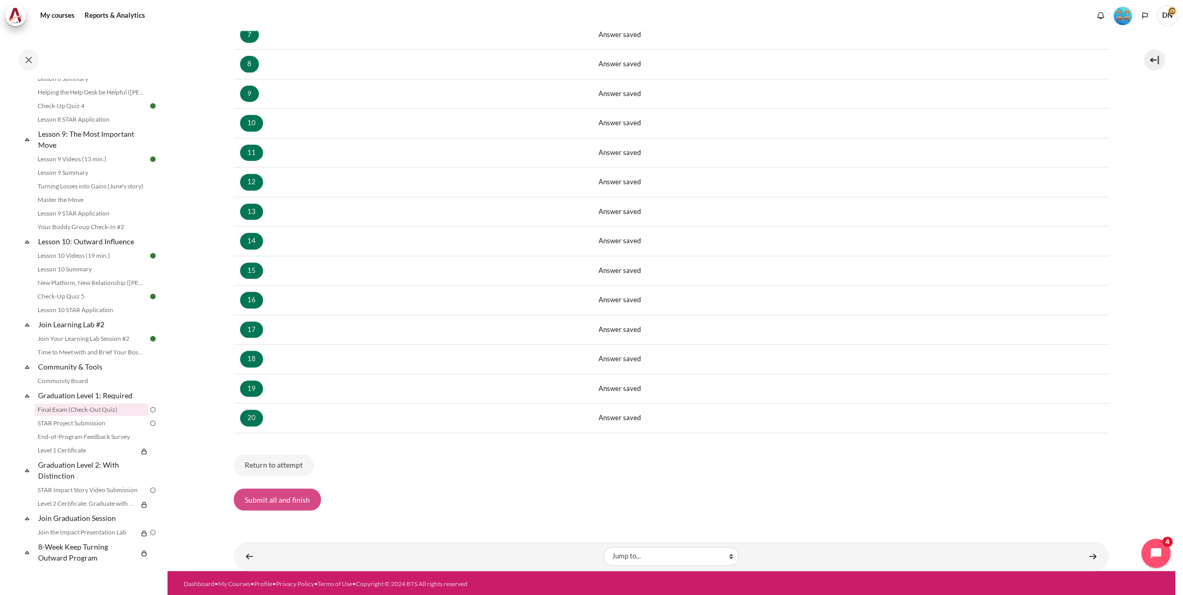
click at [282, 491] on button "Submit all and finish" at bounding box center [277, 499] width 87 height 22
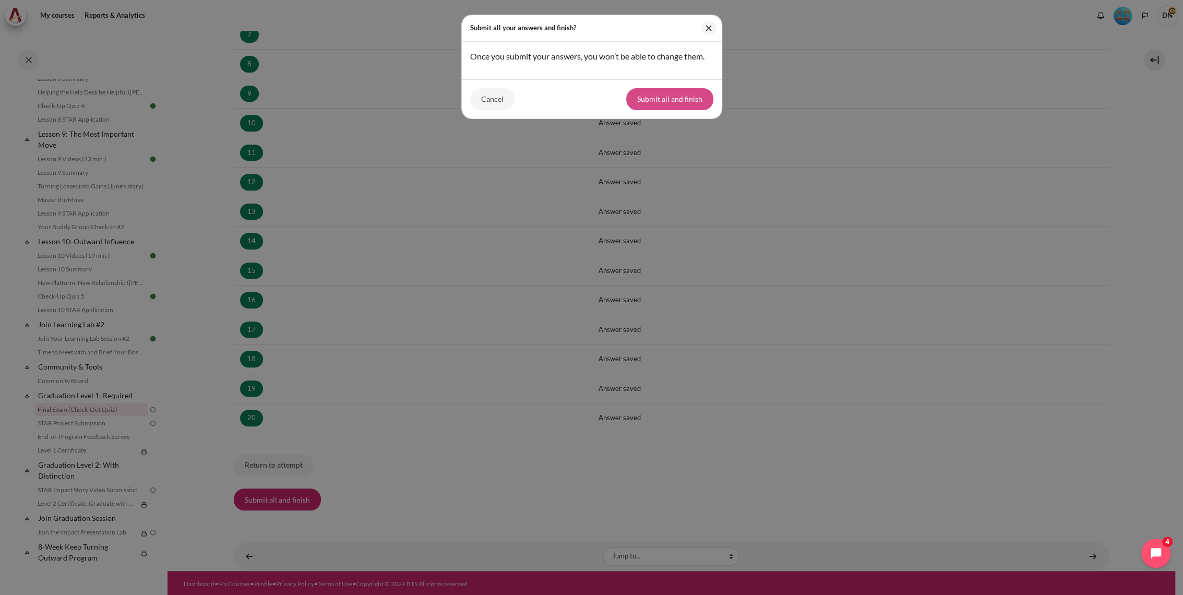
click at [685, 110] on button "Submit all and finish" at bounding box center [669, 99] width 87 height 22
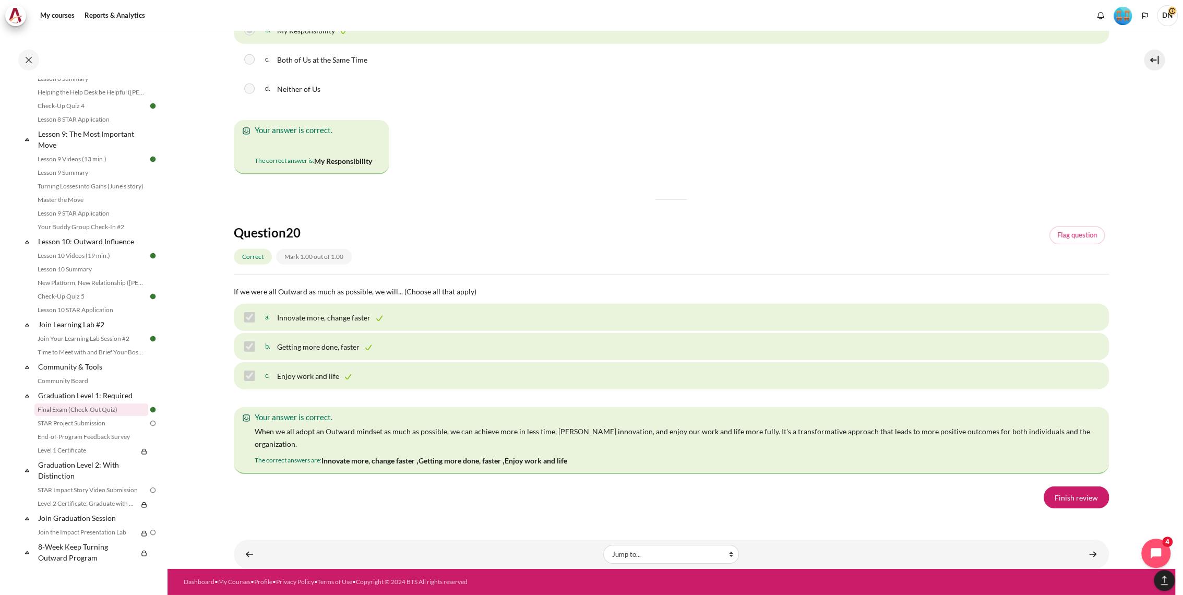
scroll to position [7202, 0]
click at [1083, 496] on link "Finish review" at bounding box center [1076, 497] width 65 height 22
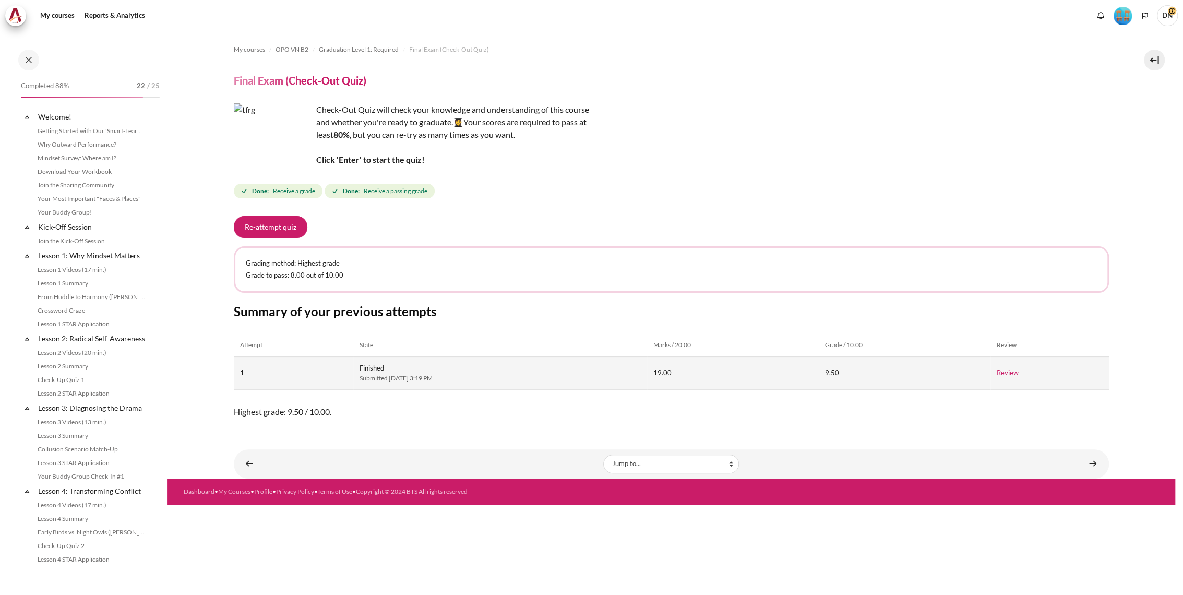
scroll to position [857, 0]
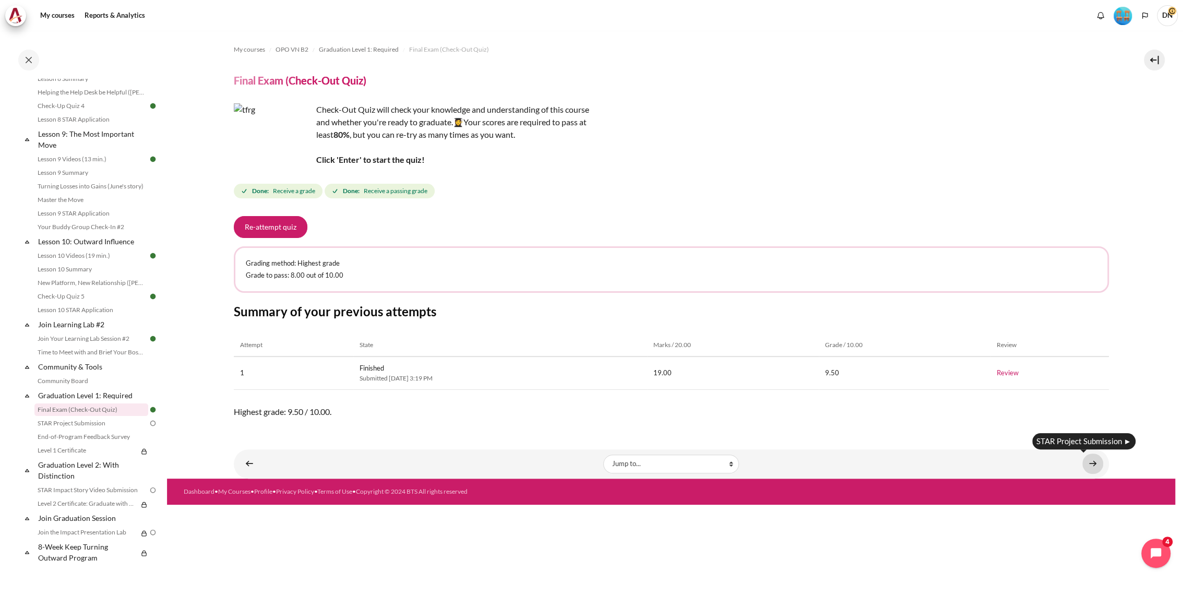
click at [1091, 461] on link "Content" at bounding box center [1092, 464] width 21 height 20
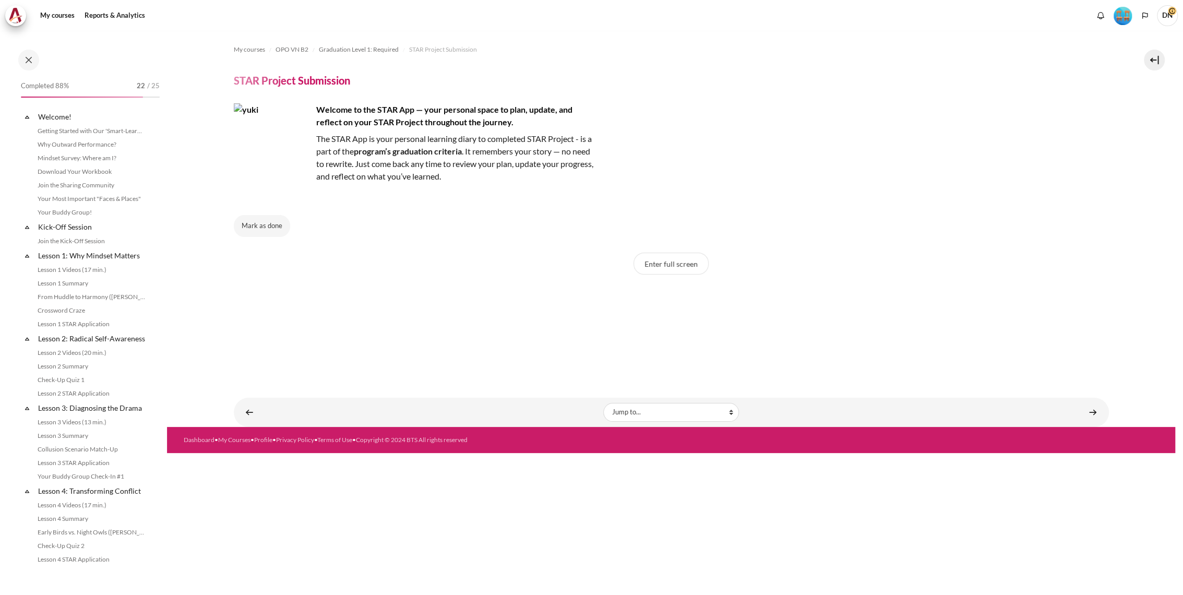
scroll to position [857, 0]
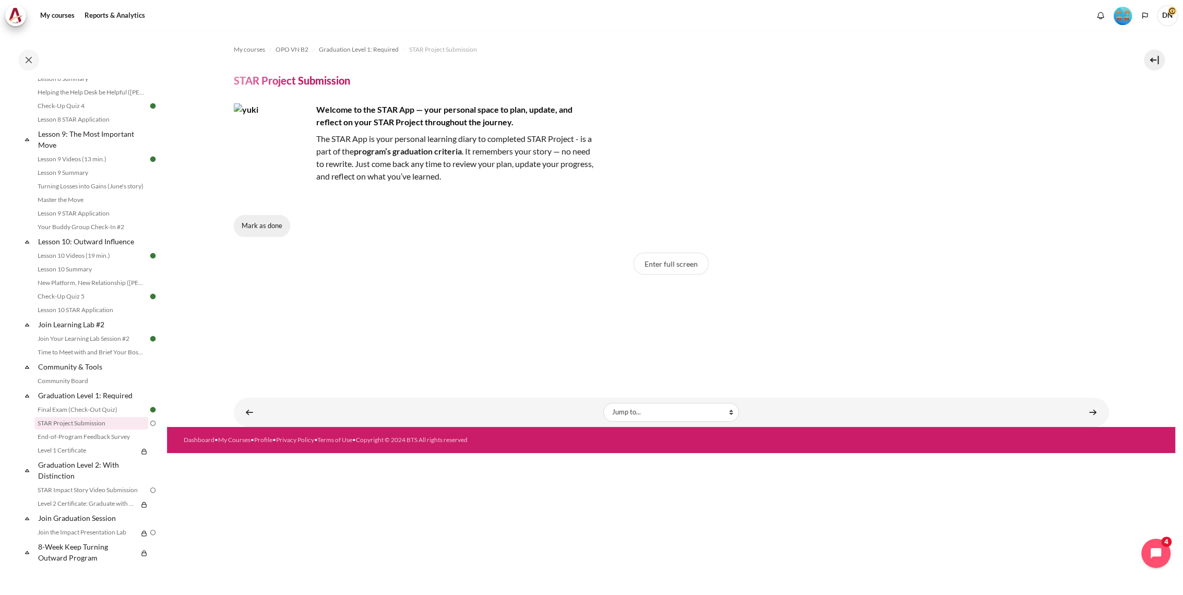
click at [259, 222] on button "Mark as done" at bounding box center [262, 226] width 56 height 22
